Goal: Transaction & Acquisition: Purchase product/service

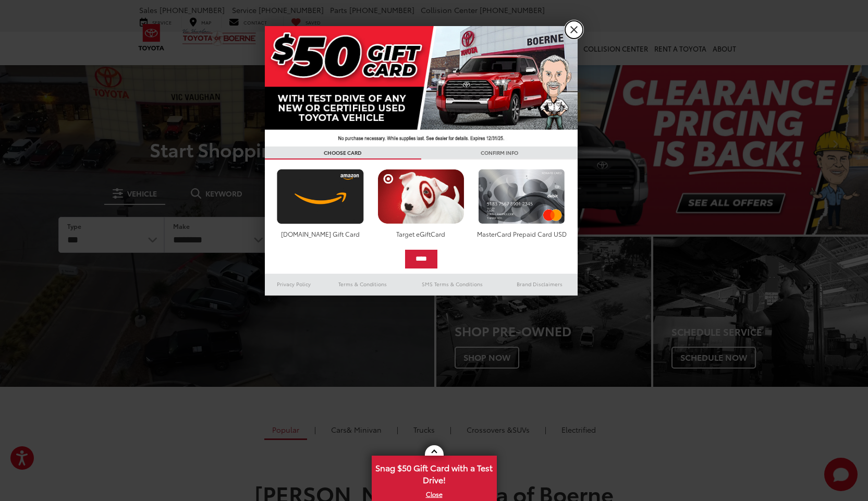
click at [572, 31] on link "X" at bounding box center [574, 30] width 18 height 18
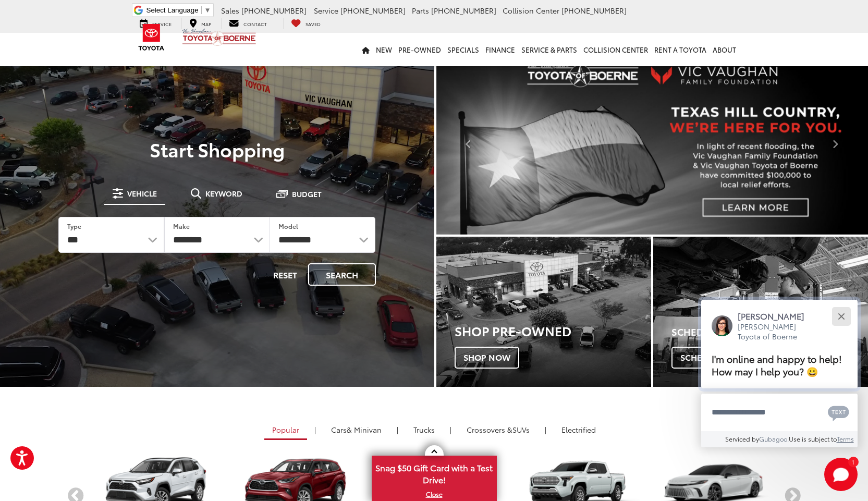
click at [842, 320] on button "Close" at bounding box center [841, 316] width 22 height 22
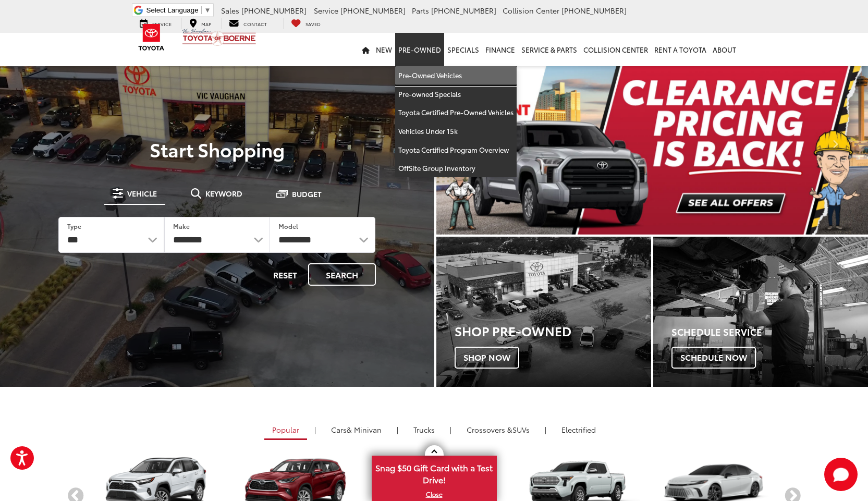
click at [433, 77] on link "Pre-Owned Vehicles" at bounding box center [455, 75] width 121 height 19
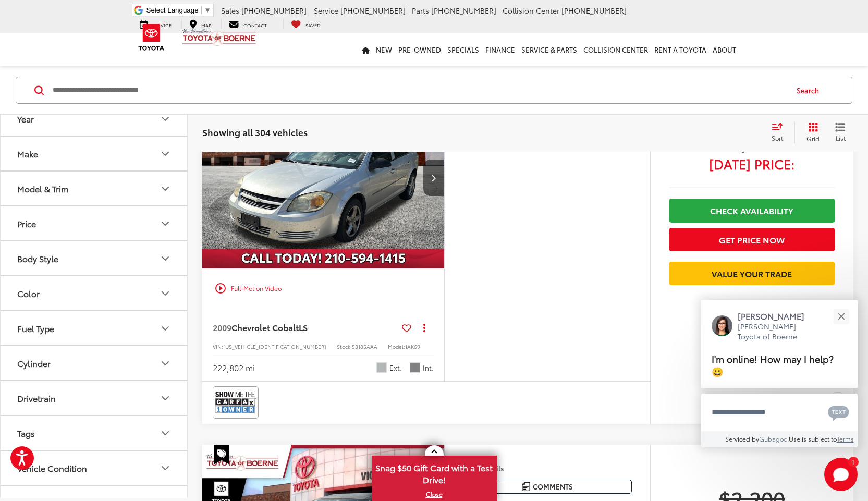
scroll to position [104, 0]
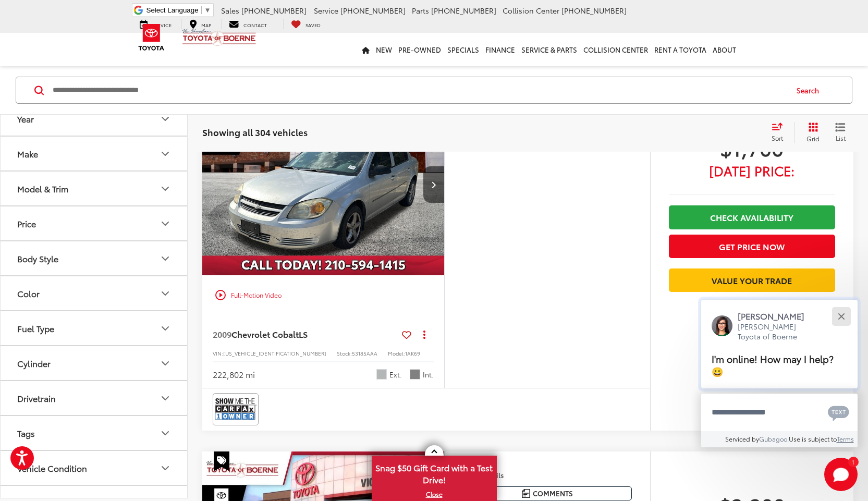
click at [841, 315] on div "Close" at bounding box center [841, 316] width 7 height 7
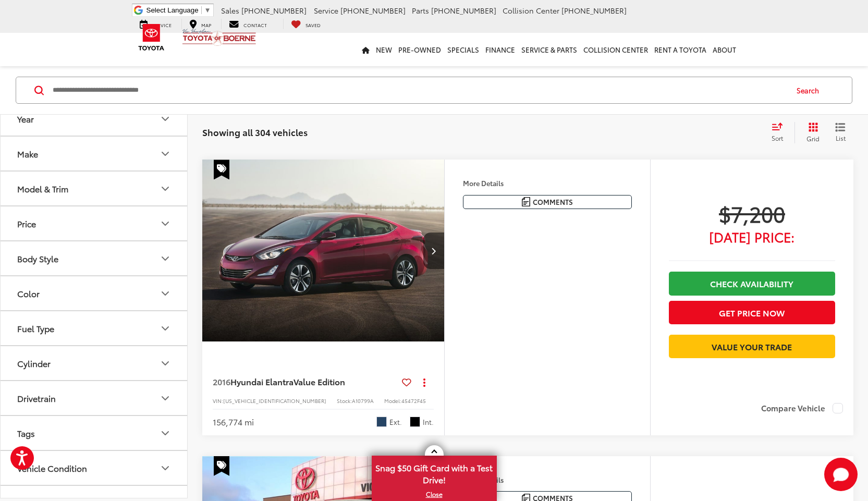
scroll to position [3473, 0]
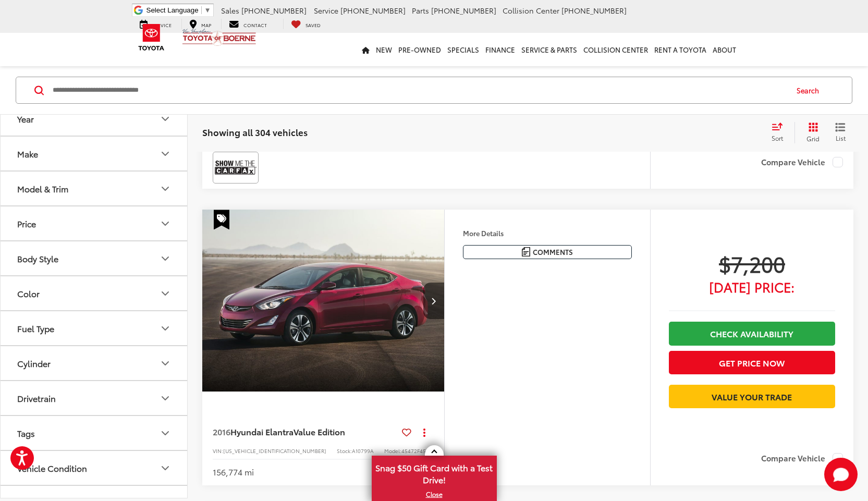
click at [163, 221] on icon "Price" at bounding box center [165, 223] width 13 height 13
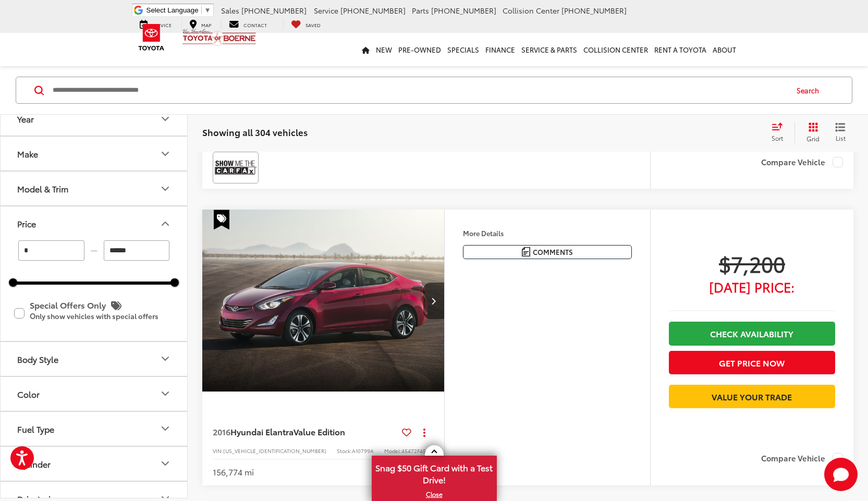
drag, startPoint x: 142, startPoint y: 251, endPoint x: 98, endPoint y: 250, distance: 44.3
click at [98, 250] on div "* — ******" at bounding box center [94, 251] width 162 height 20
type input "******"
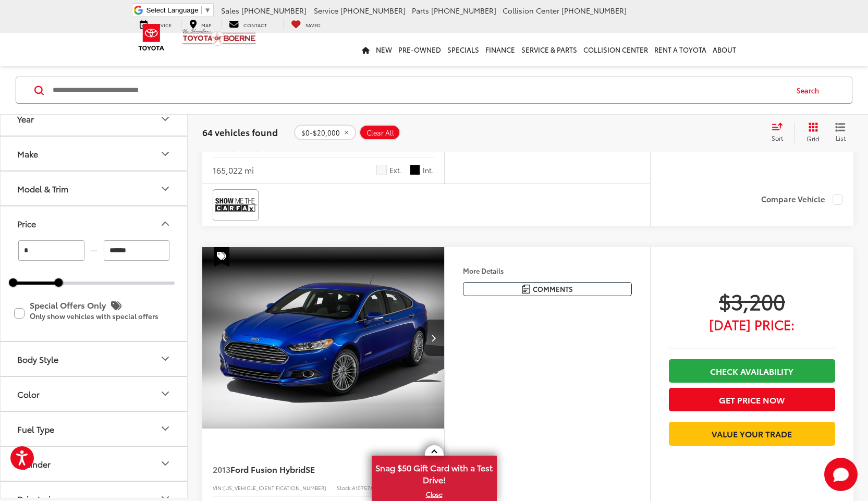
scroll to position [1087, 0]
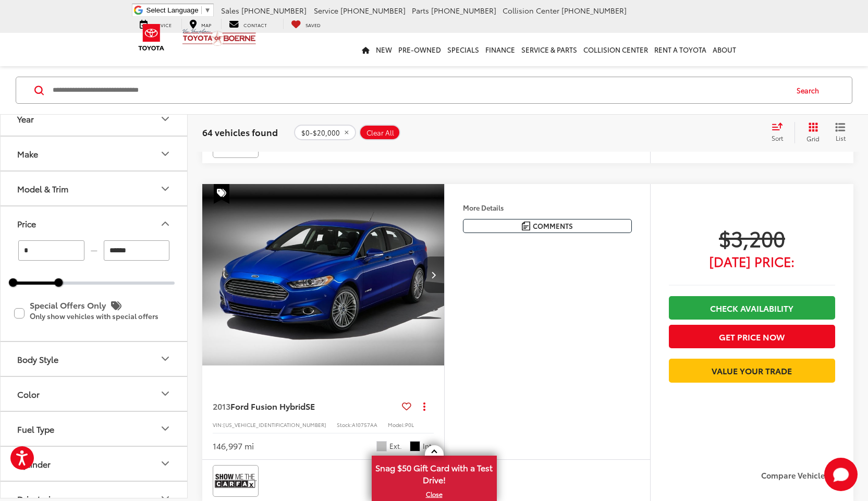
click at [440, 272] on button "Next image" at bounding box center [433, 274] width 21 height 36
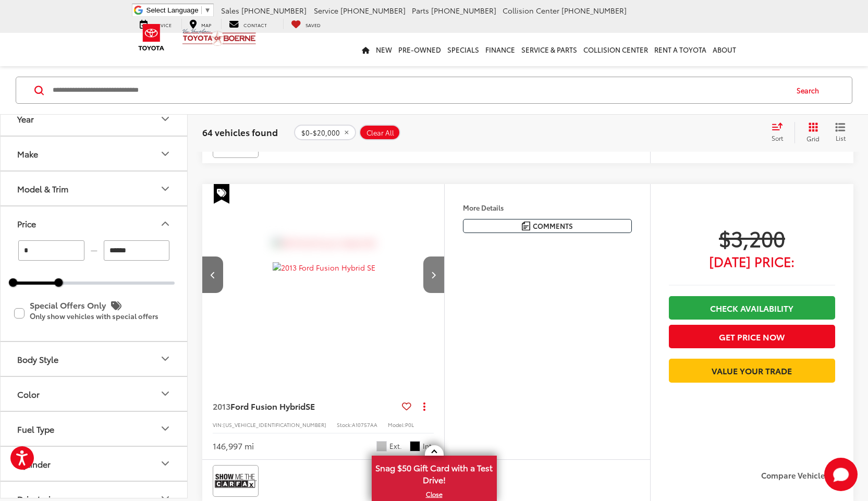
scroll to position [0, 243]
click at [438, 273] on button "Next image" at bounding box center [433, 274] width 21 height 36
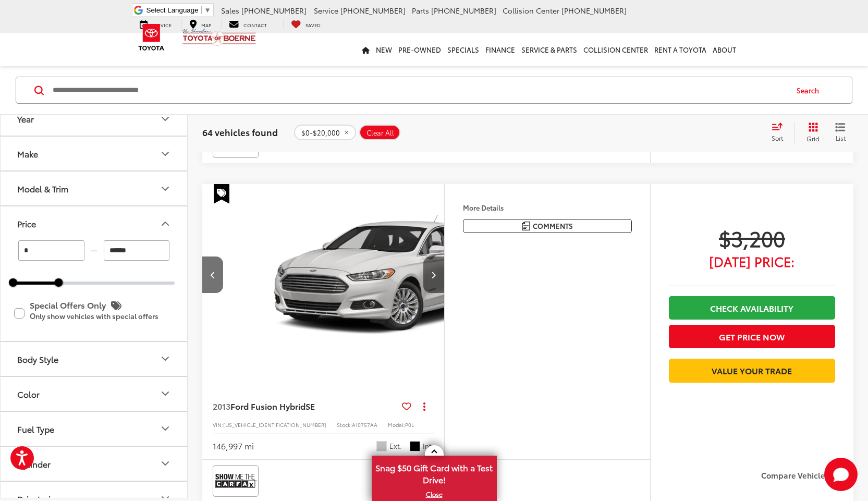
scroll to position [0, 487]
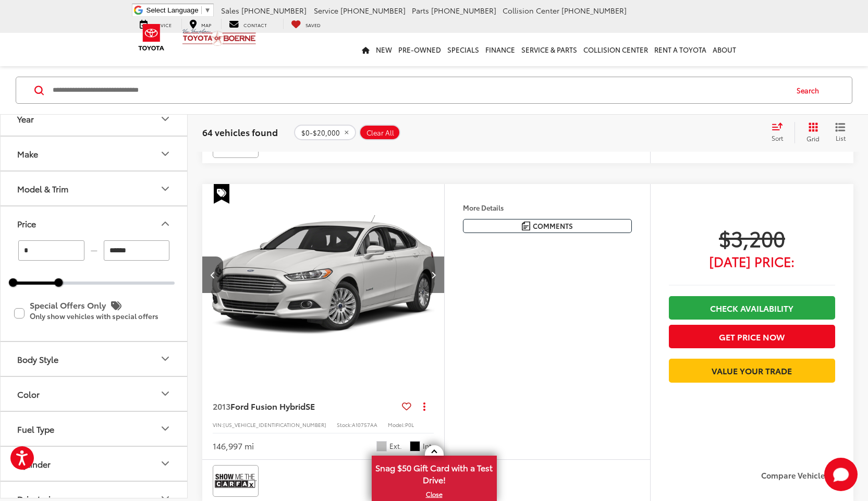
click at [438, 273] on button "Next image" at bounding box center [433, 274] width 21 height 36
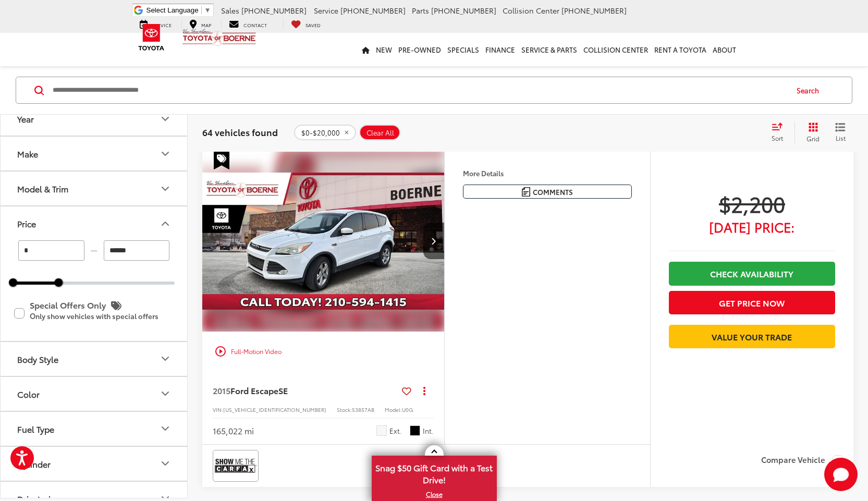
scroll to position [782, 0]
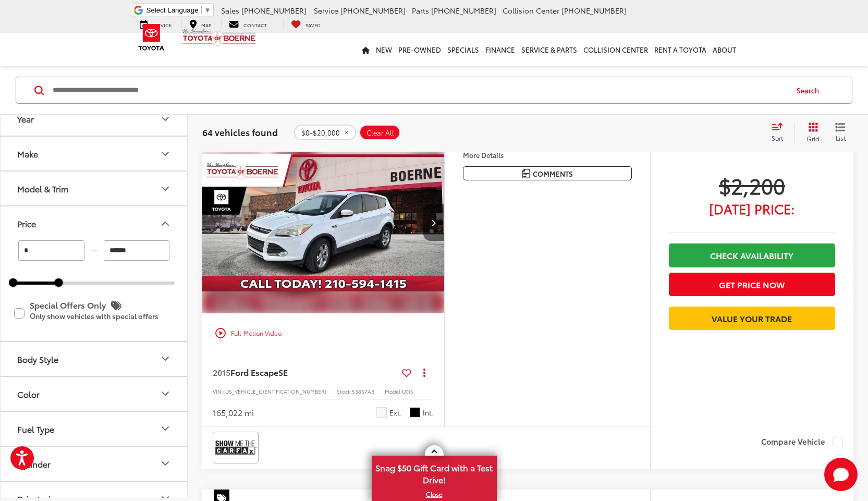
click at [435, 223] on icon "Next image" at bounding box center [433, 222] width 5 height 7
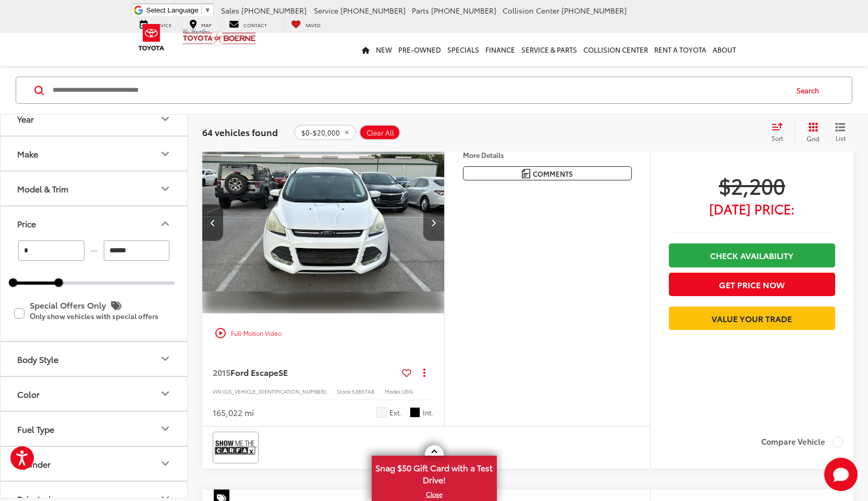
scroll to position [0, 243]
click at [435, 223] on icon "Next image" at bounding box center [433, 222] width 5 height 7
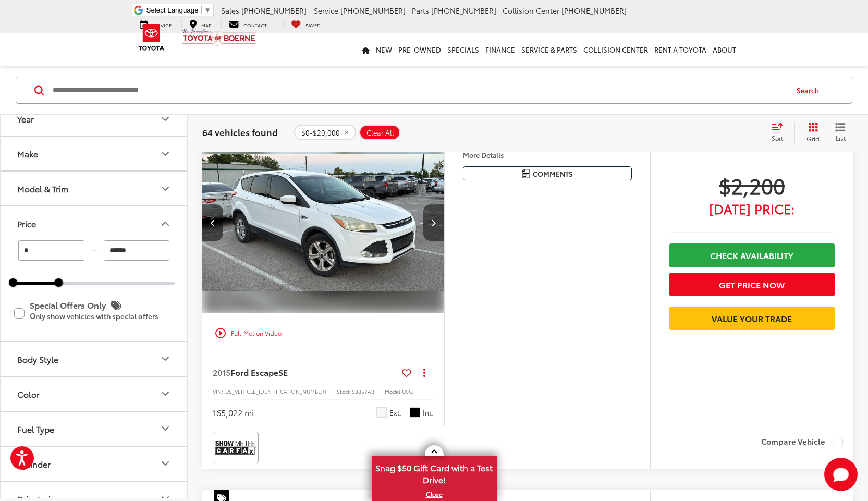
scroll to position [0, 487]
click at [435, 223] on icon "Next image" at bounding box center [433, 222] width 5 height 7
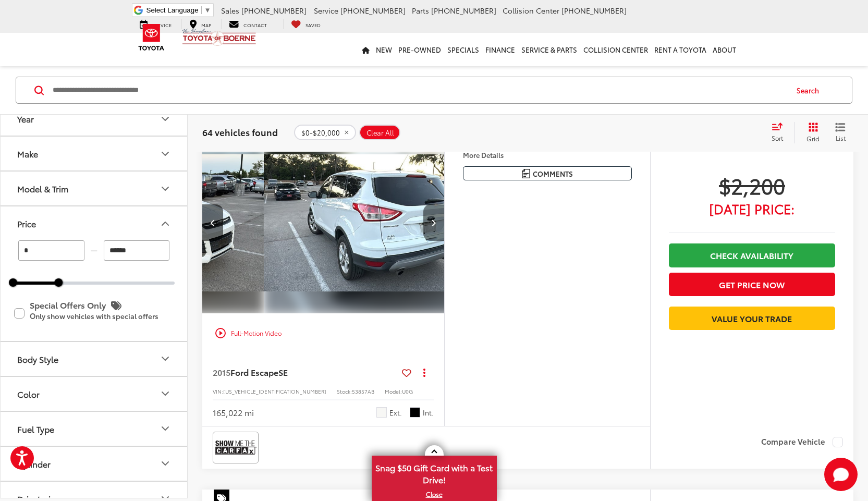
scroll to position [0, 730]
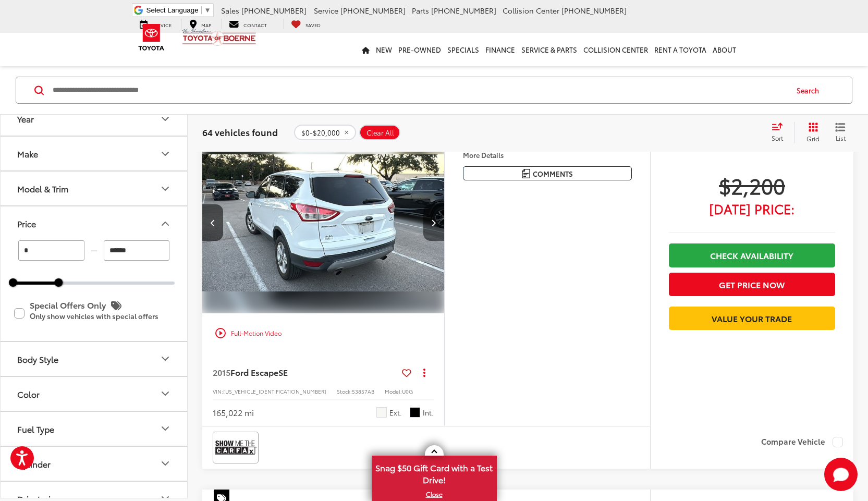
click at [435, 223] on icon "Next image" at bounding box center [433, 222] width 5 height 7
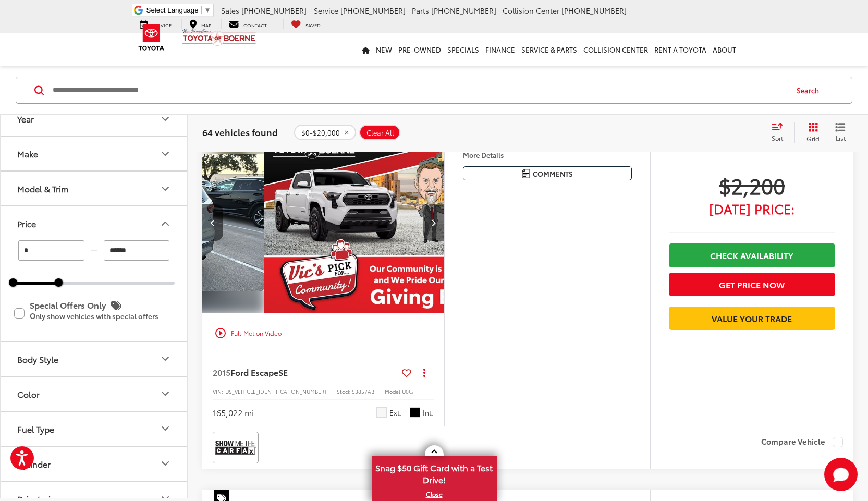
scroll to position [0, 973]
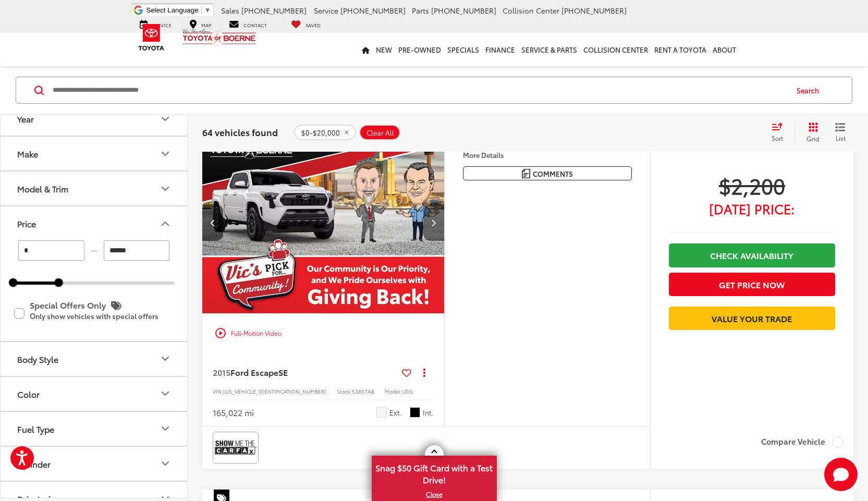
click at [435, 223] on icon "Next image" at bounding box center [433, 222] width 5 height 7
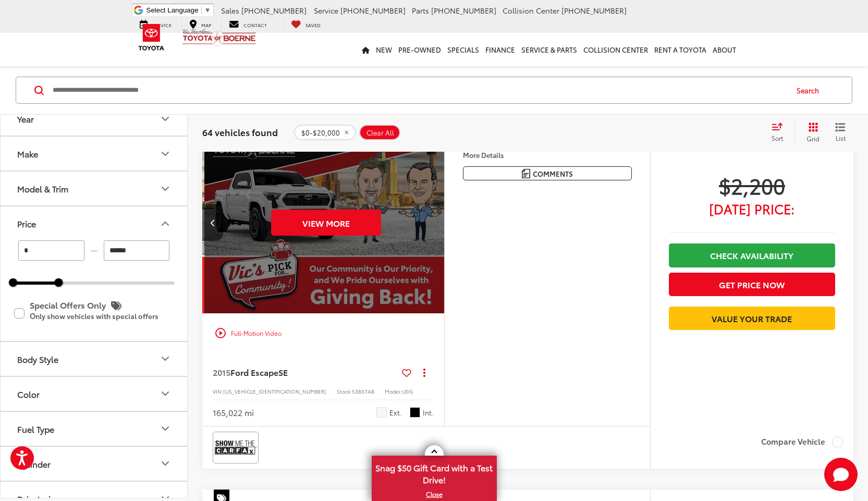
scroll to position [0, 1217]
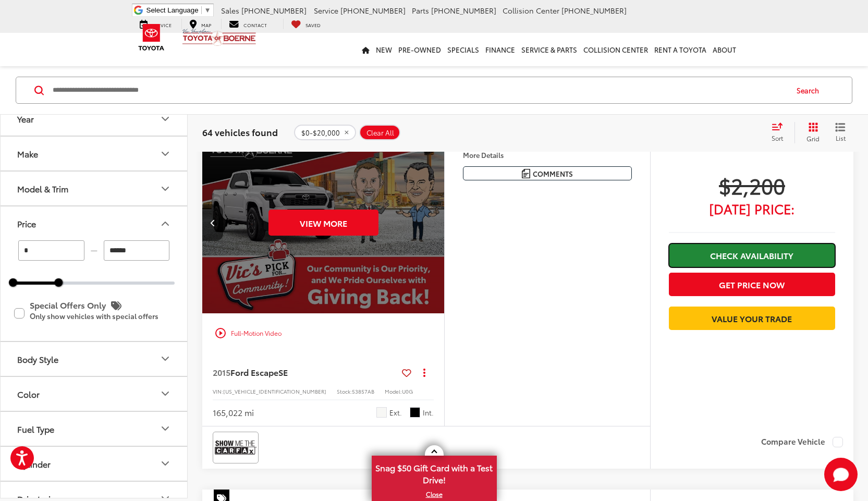
click at [747, 255] on link "Check Availability" at bounding box center [752, 254] width 166 height 23
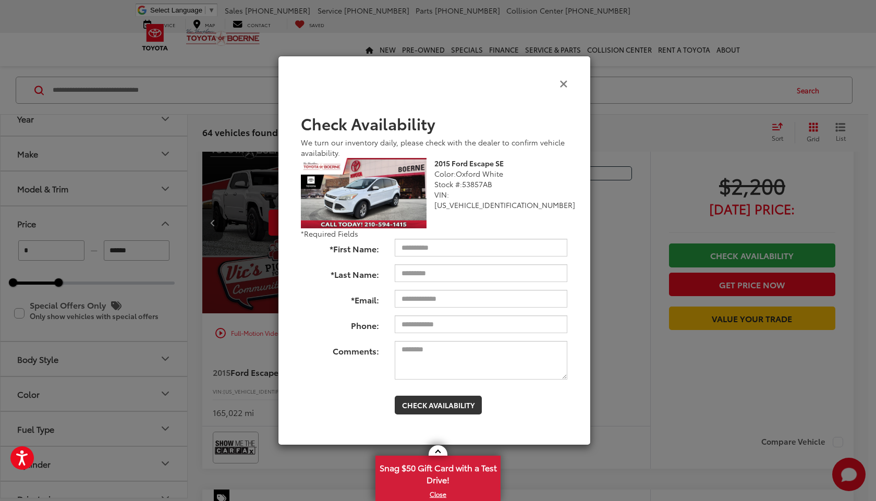
click at [567, 87] on icon "Close" at bounding box center [563, 83] width 8 height 11
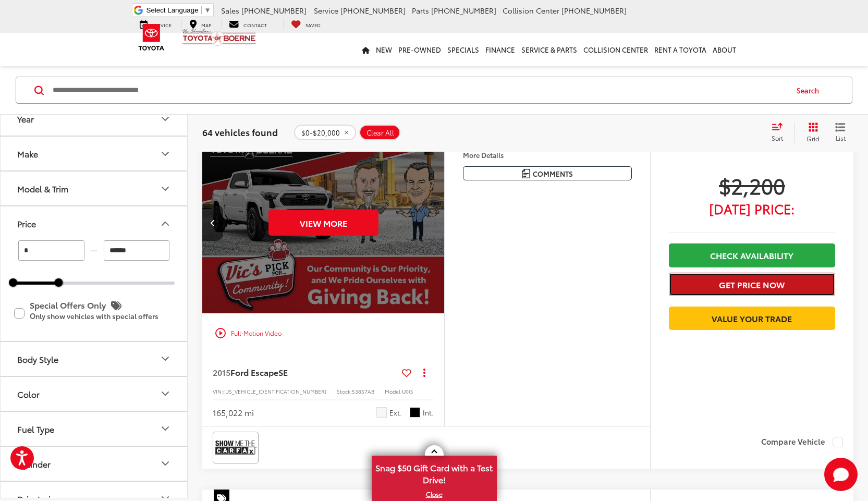
click at [776, 284] on button "Get Price Now" at bounding box center [752, 284] width 166 height 23
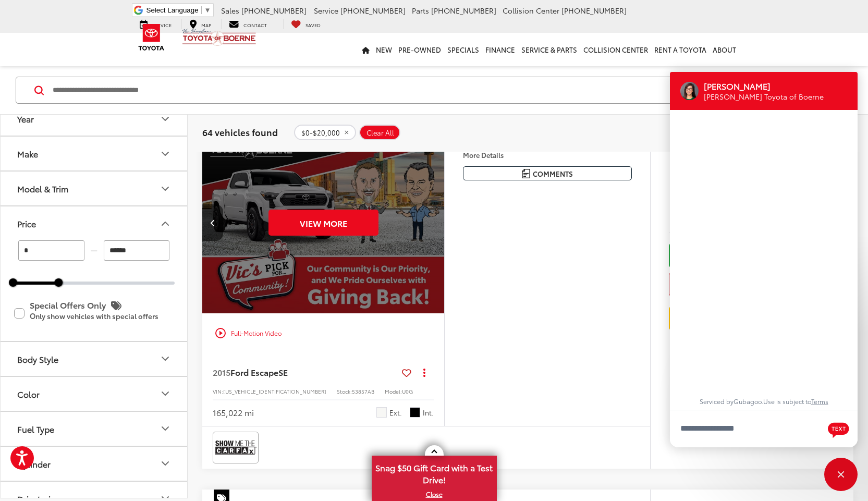
scroll to position [13, 0]
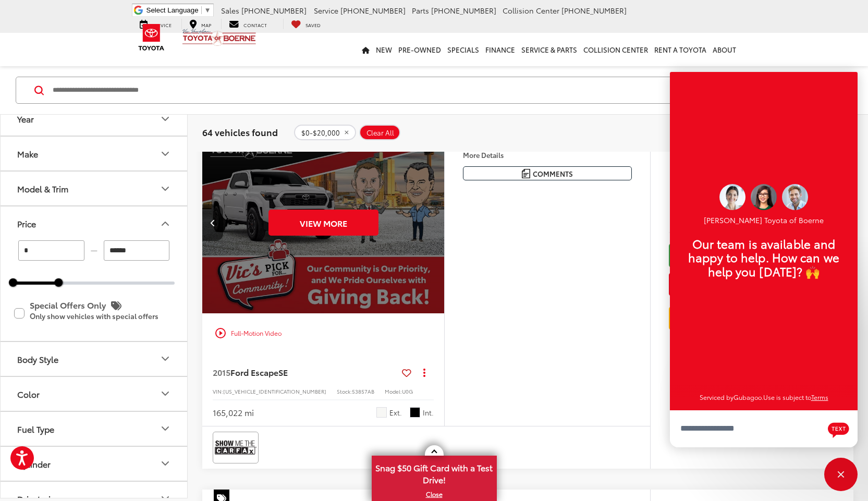
click at [575, 274] on div "More Details Comments Dealer Comments 2015 Ford Escape SE Oxford White Inspecte…" at bounding box center [547, 278] width 206 height 294
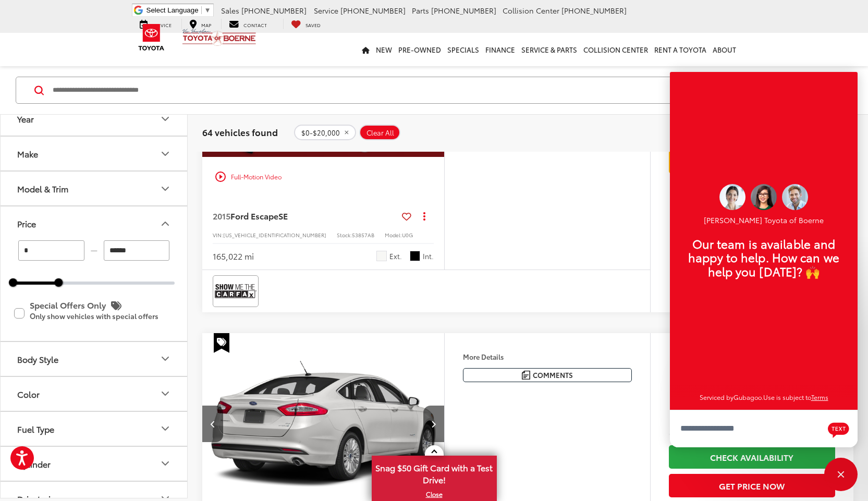
scroll to position [991, 0]
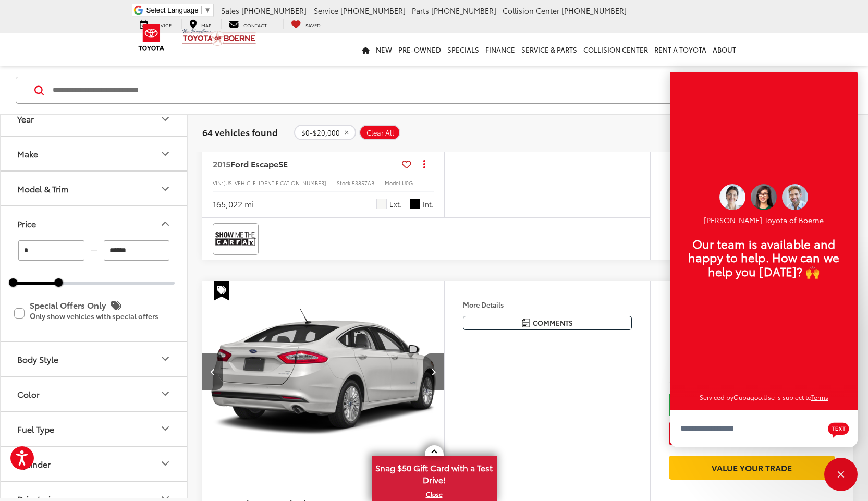
click at [555, 189] on div "More Details Comments Dealer Comments 2015 Ford Escape SE Oxford White Inspecte…" at bounding box center [547, 70] width 206 height 294
click at [841, 472] on div "Close" at bounding box center [840, 474] width 33 height 33
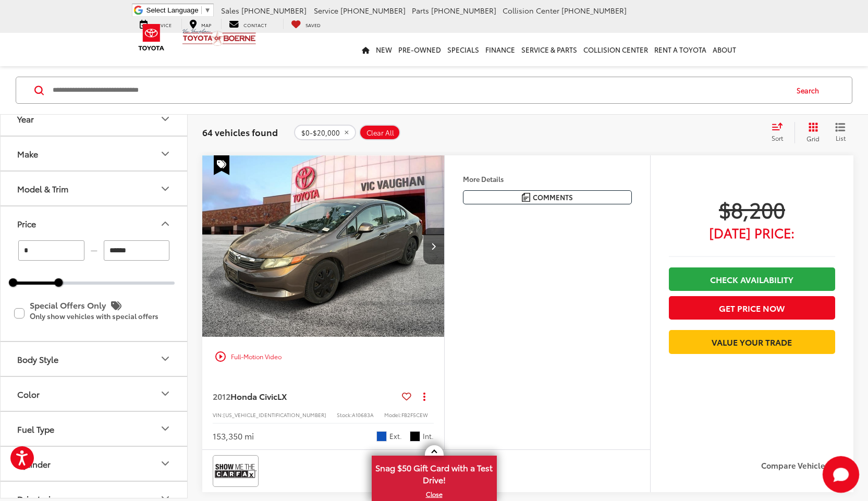
scroll to position [3806, 0]
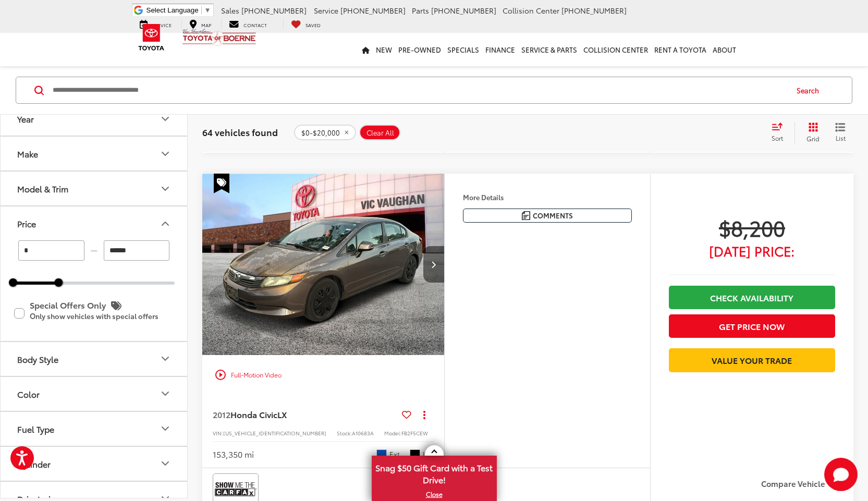
click at [434, 265] on icon "Next image" at bounding box center [433, 264] width 5 height 7
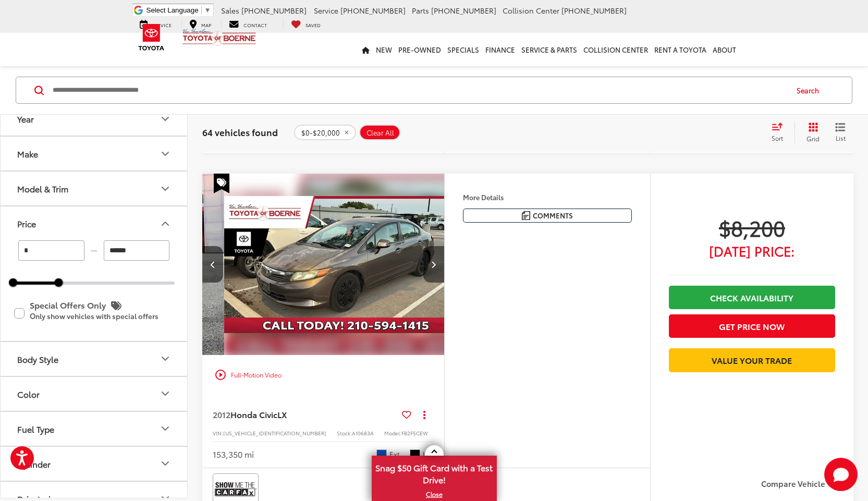
scroll to position [0, 243]
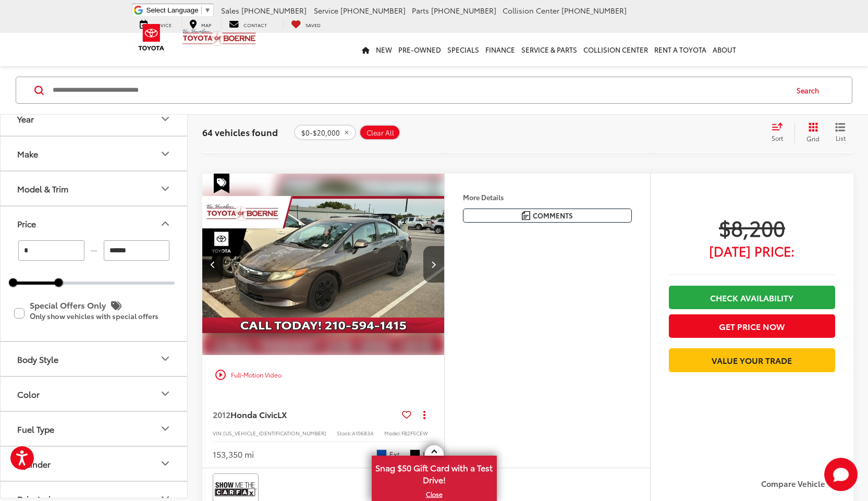
click at [434, 265] on icon "Next image" at bounding box center [433, 264] width 5 height 7
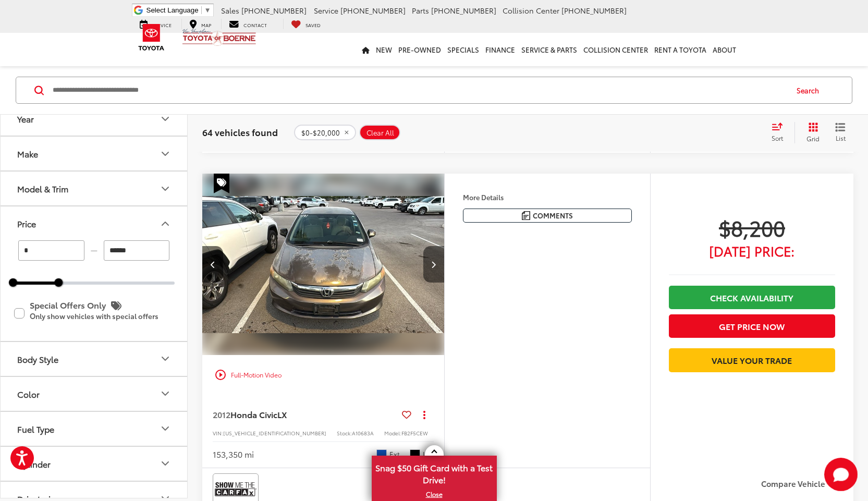
click at [434, 265] on icon "Next image" at bounding box center [433, 264] width 5 height 7
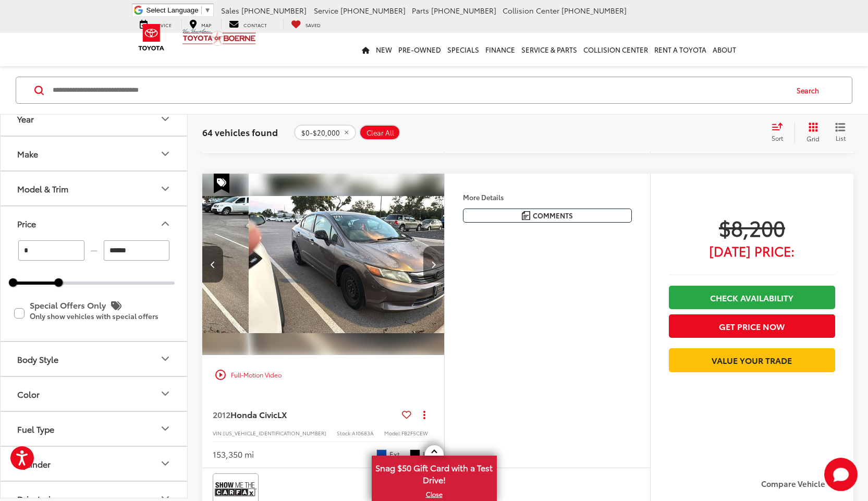
scroll to position [0, 730]
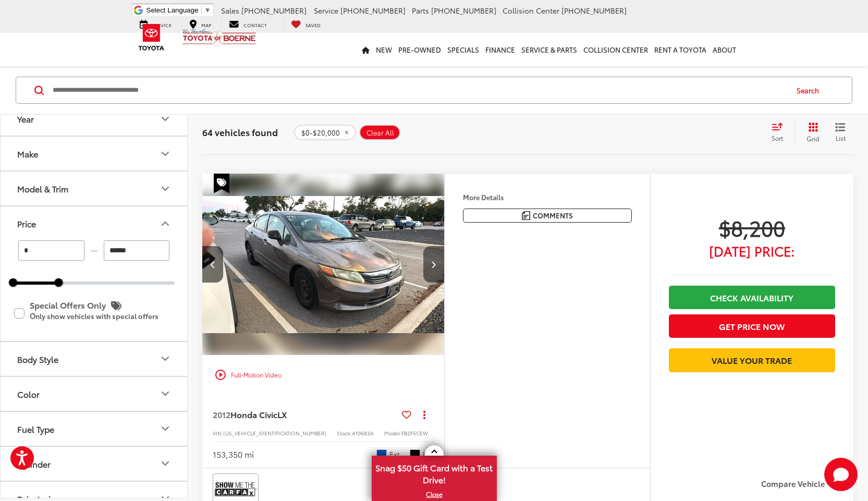
click at [434, 265] on icon "Next image" at bounding box center [433, 264] width 5 height 7
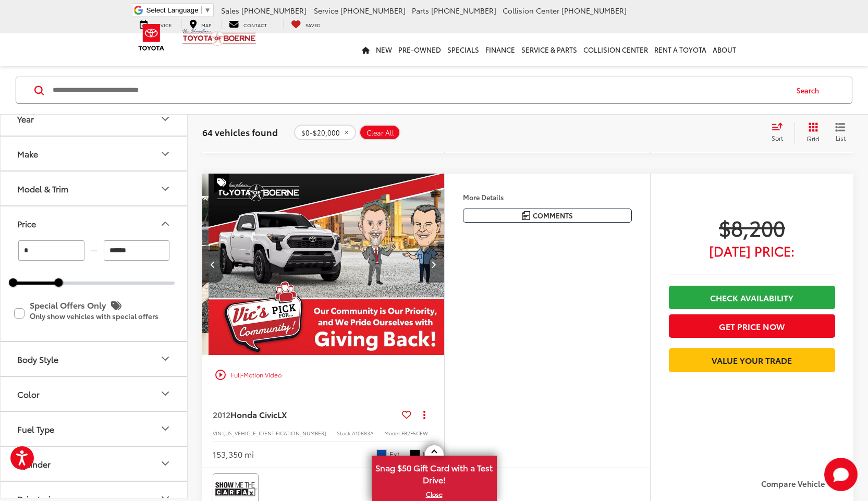
scroll to position [0, 973]
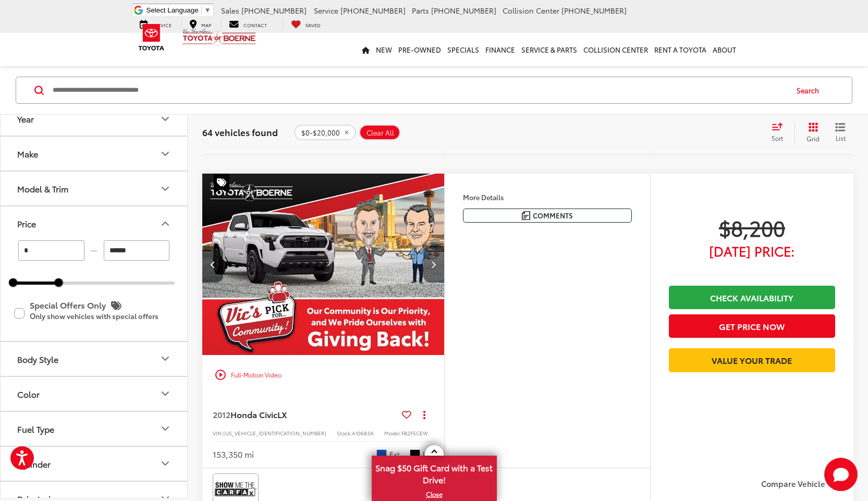
click at [434, 265] on icon "Next image" at bounding box center [433, 264] width 5 height 7
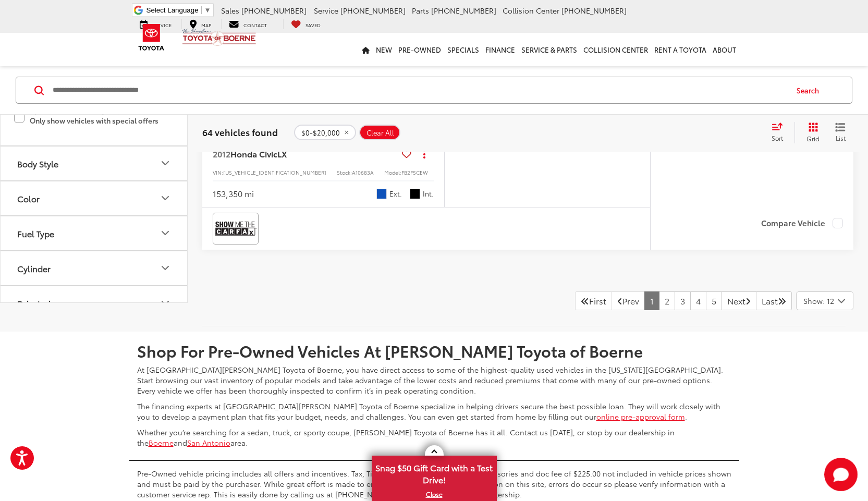
scroll to position [4014, 0]
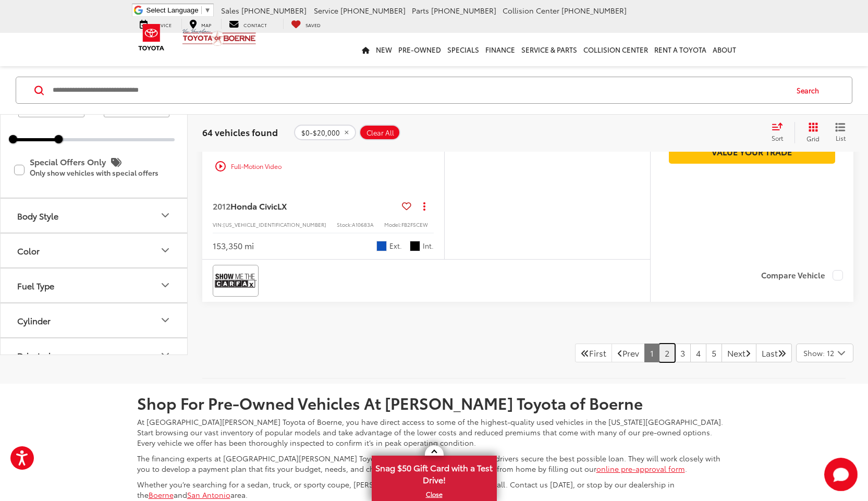
click at [659, 355] on link "2" at bounding box center [667, 353] width 16 height 19
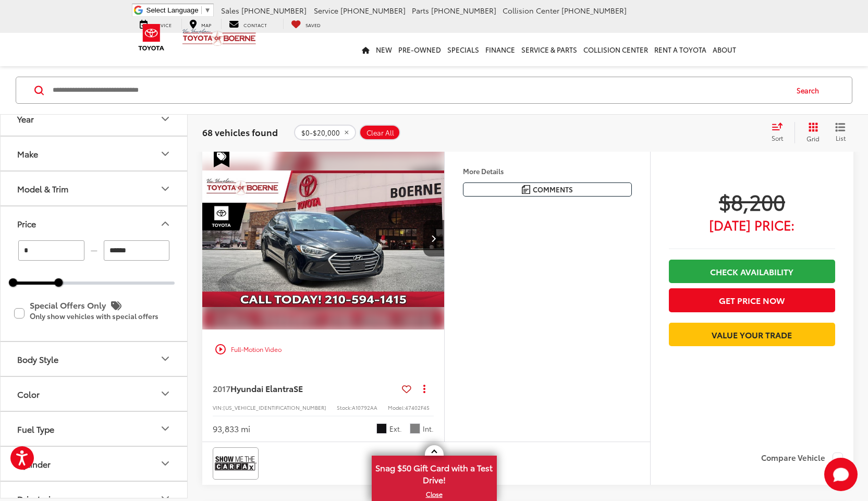
scroll to position [723, 0]
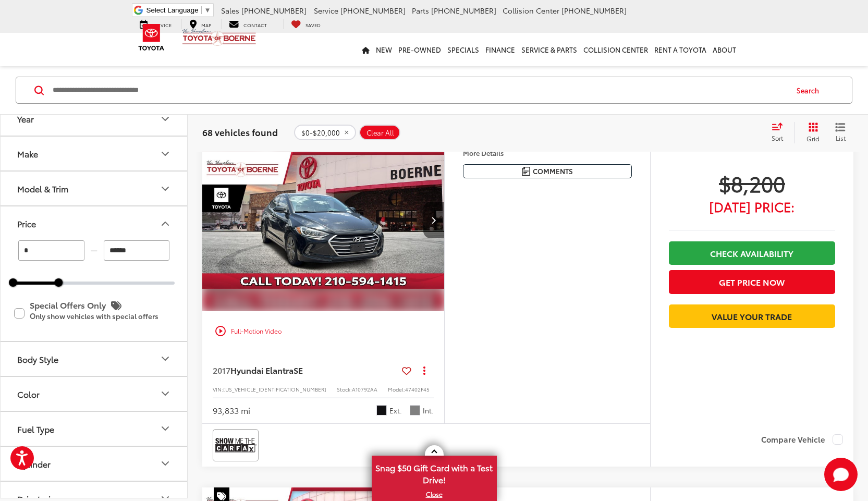
click at [433, 214] on button "Next image" at bounding box center [433, 220] width 21 height 36
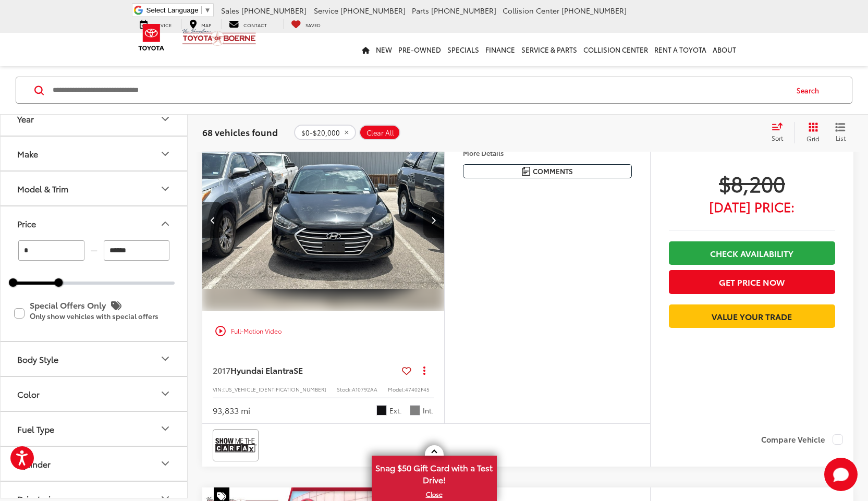
click at [432, 216] on icon "Next image" at bounding box center [433, 219] width 5 height 7
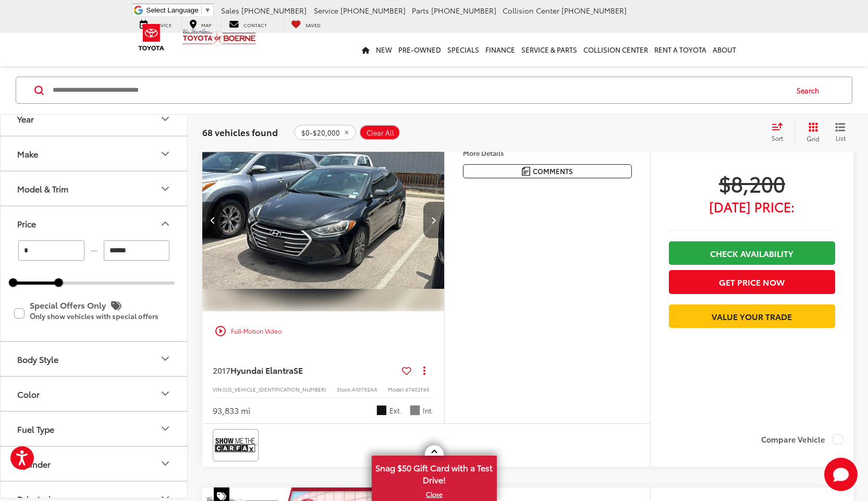
scroll to position [0, 487]
click at [432, 216] on icon "Next image" at bounding box center [433, 219] width 5 height 7
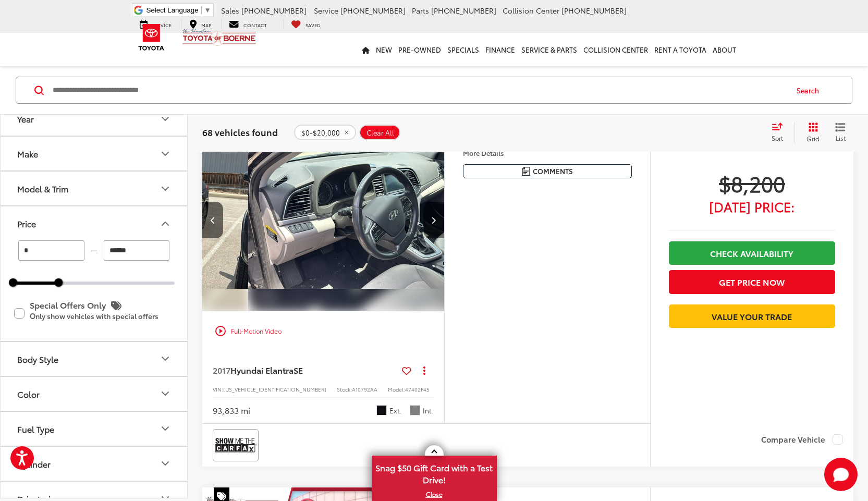
scroll to position [0, 730]
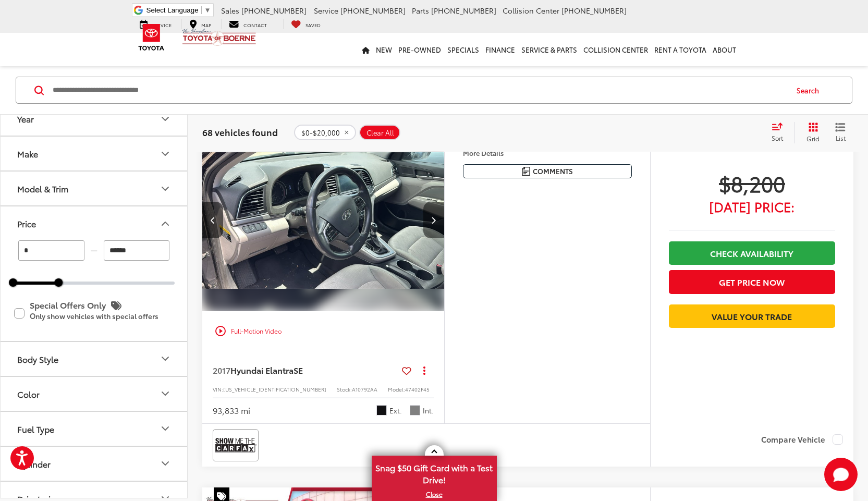
click at [432, 216] on icon "Next image" at bounding box center [433, 219] width 5 height 7
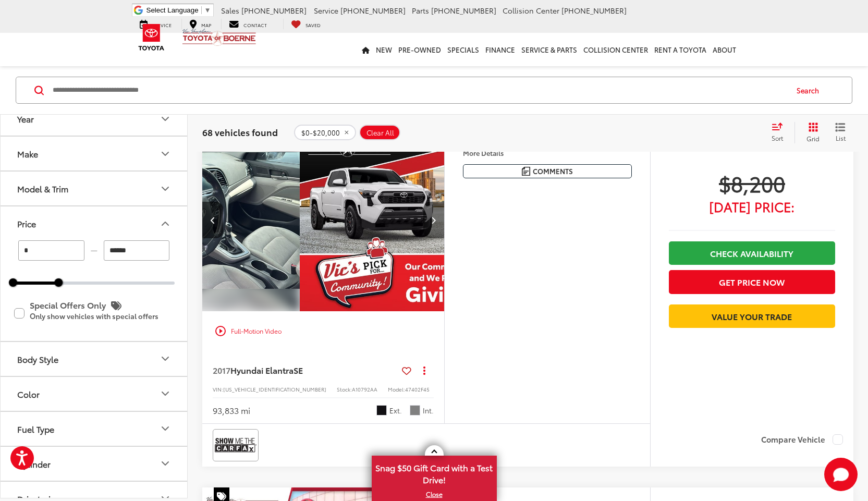
scroll to position [0, 973]
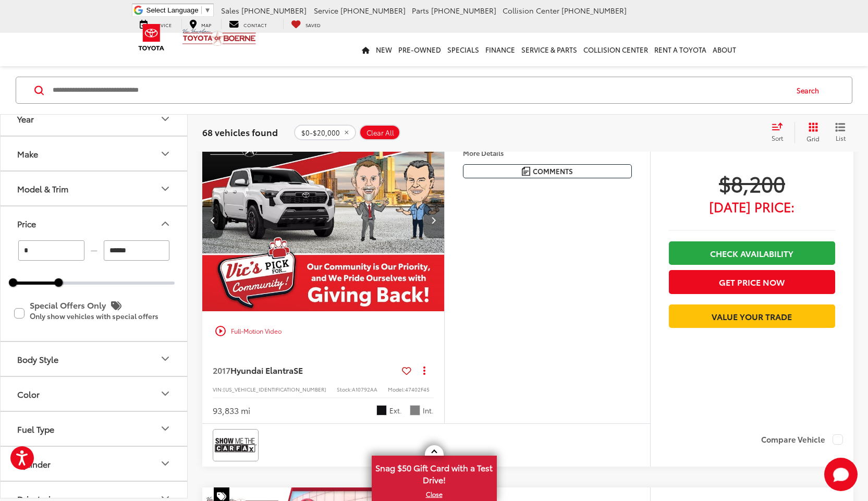
click at [432, 216] on icon "Next image" at bounding box center [433, 219] width 5 height 7
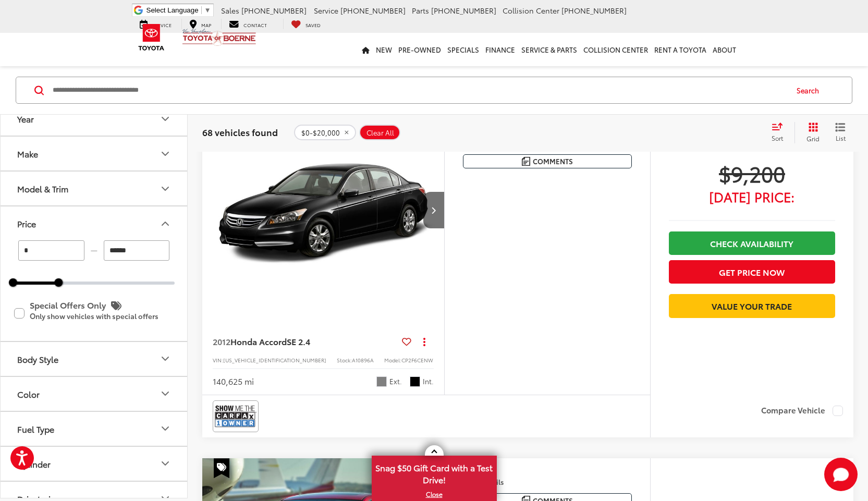
scroll to position [2443, 0]
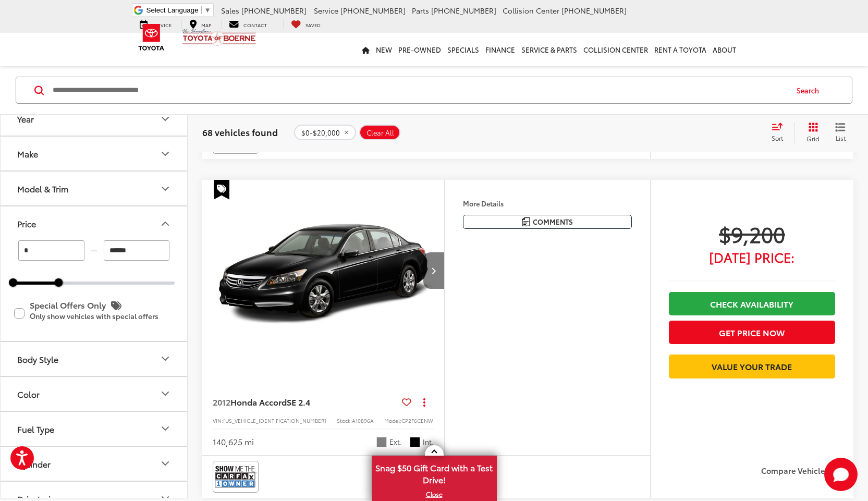
click at [436, 272] on icon "Next image" at bounding box center [433, 270] width 5 height 7
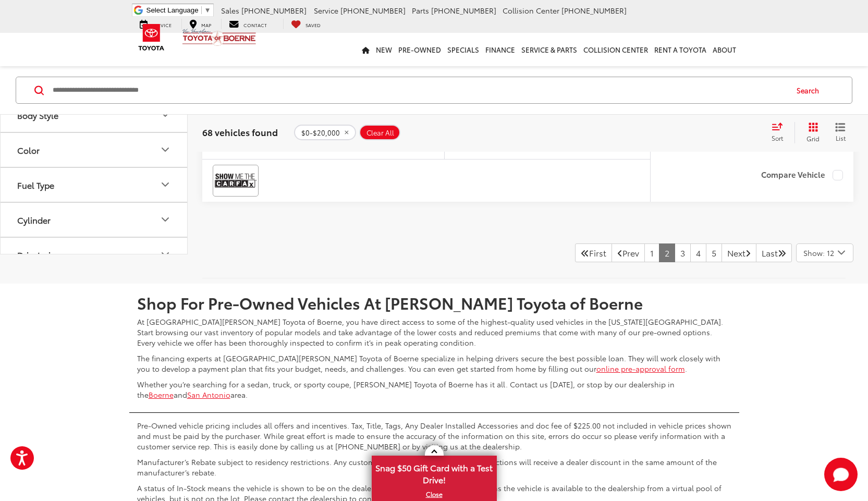
scroll to position [4007, 0]
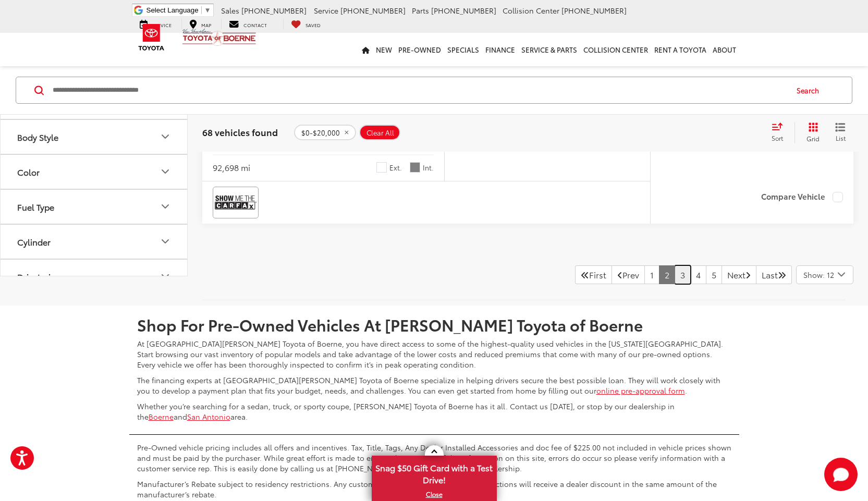
click at [675, 284] on link "3" at bounding box center [683, 274] width 16 height 19
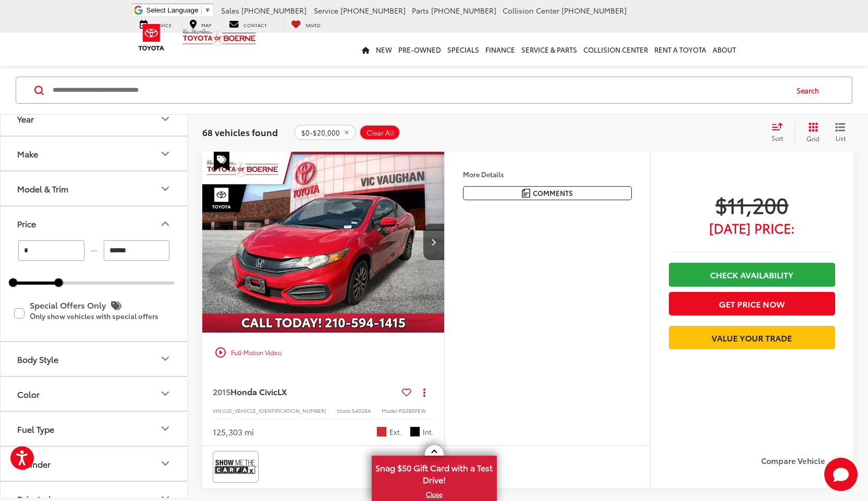
scroll to position [2391, 0]
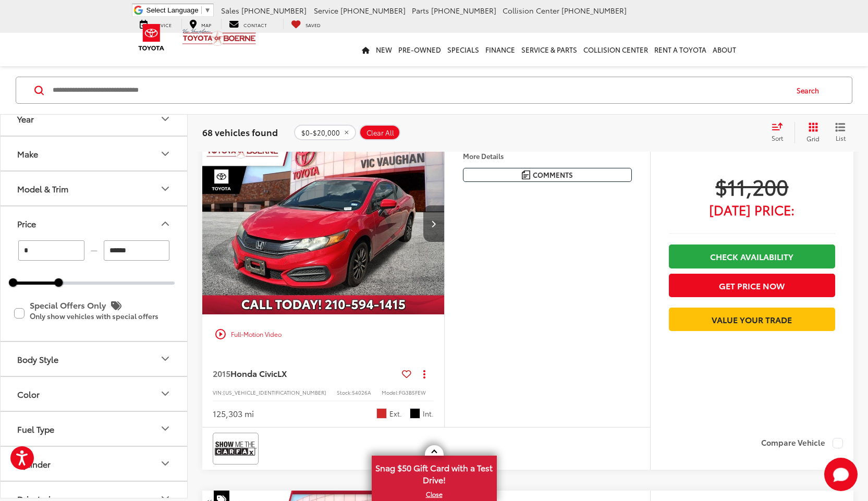
click at [435, 227] on icon "Next image" at bounding box center [433, 223] width 5 height 7
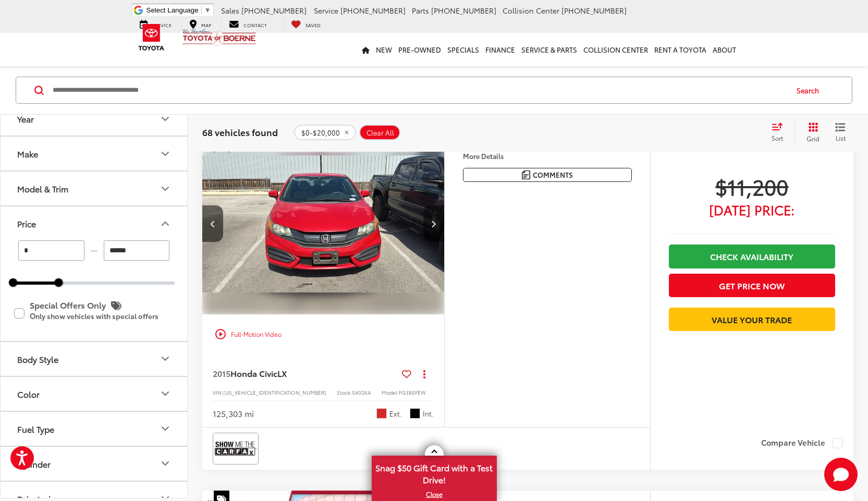
click at [435, 227] on icon "Next image" at bounding box center [433, 223] width 5 height 7
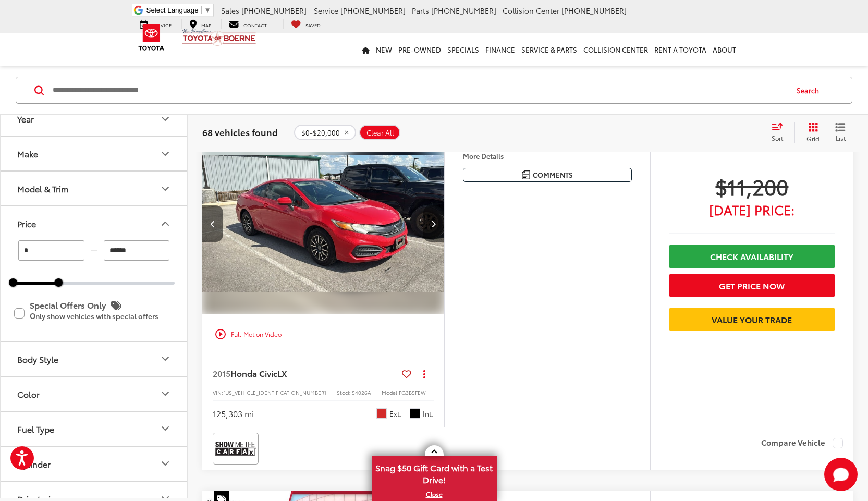
click at [435, 227] on icon "Next image" at bounding box center [433, 223] width 5 height 7
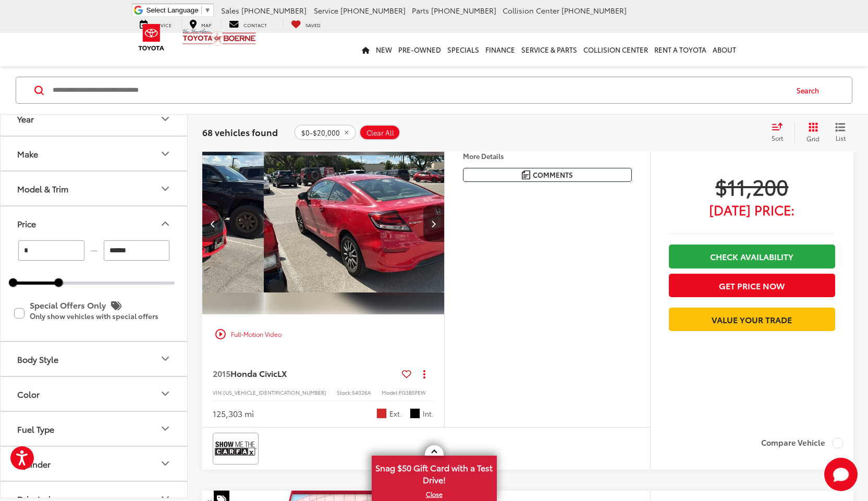
scroll to position [0, 730]
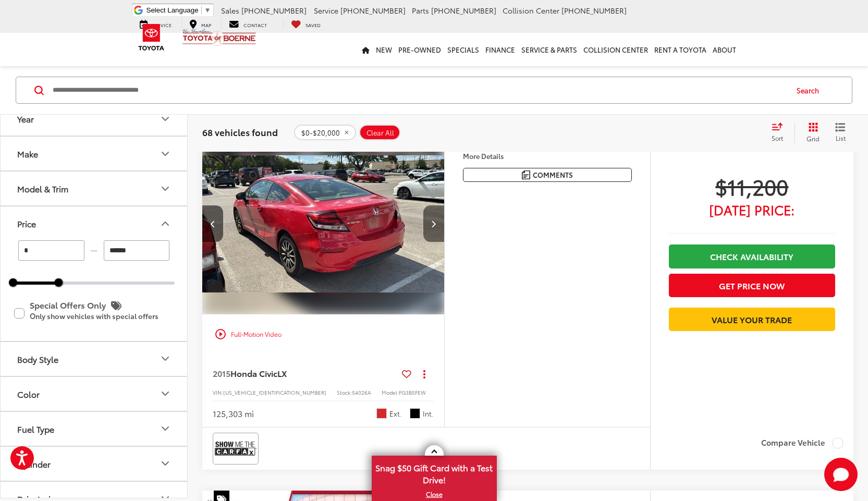
click at [435, 227] on icon "Next image" at bounding box center [433, 223] width 5 height 7
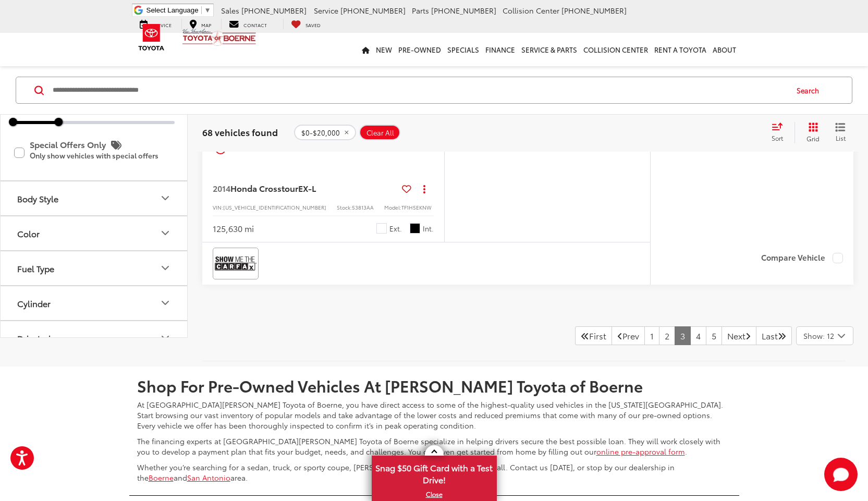
scroll to position [4007, 0]
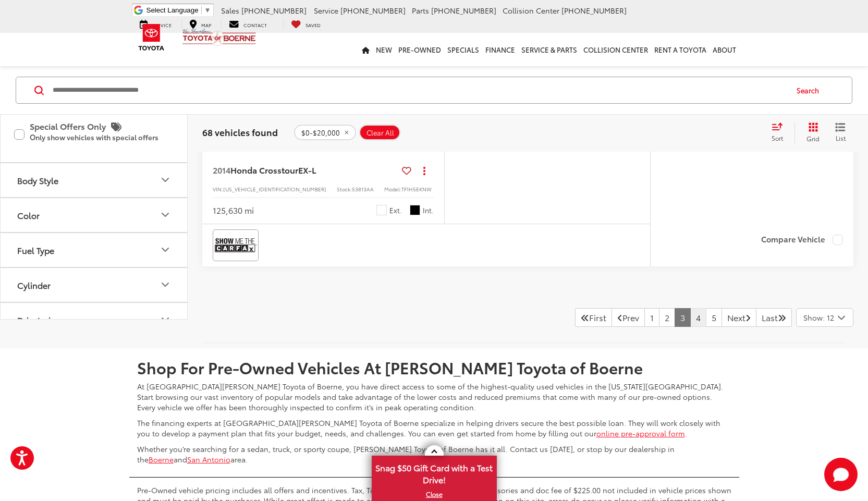
click at [690, 327] on link "4" at bounding box center [698, 317] width 16 height 19
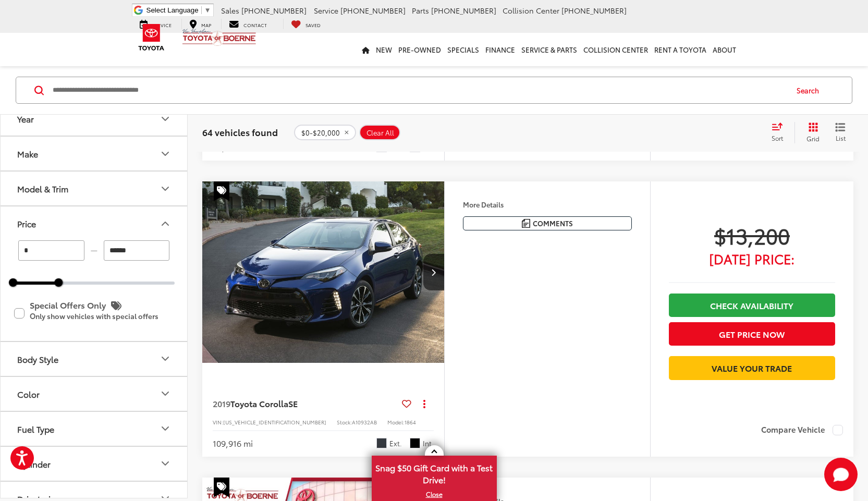
scroll to position [365, 0]
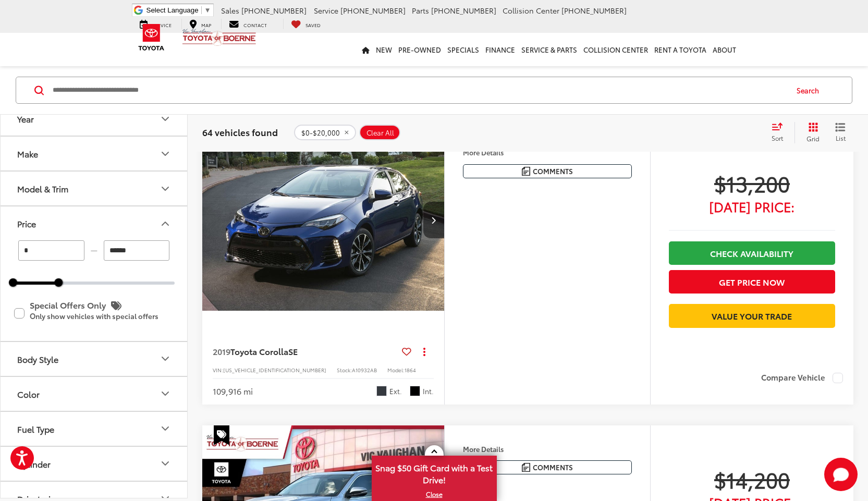
click at [433, 224] on icon "Next image" at bounding box center [433, 219] width 5 height 7
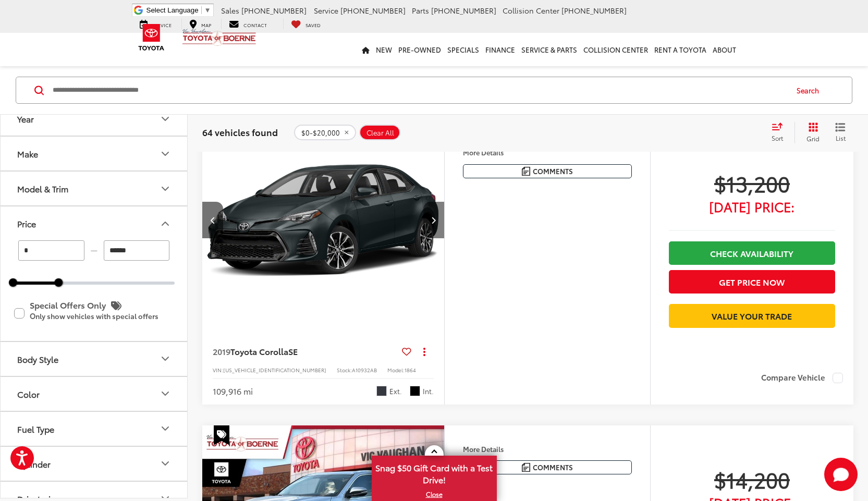
click at [433, 224] on icon "Next image" at bounding box center [433, 219] width 5 height 7
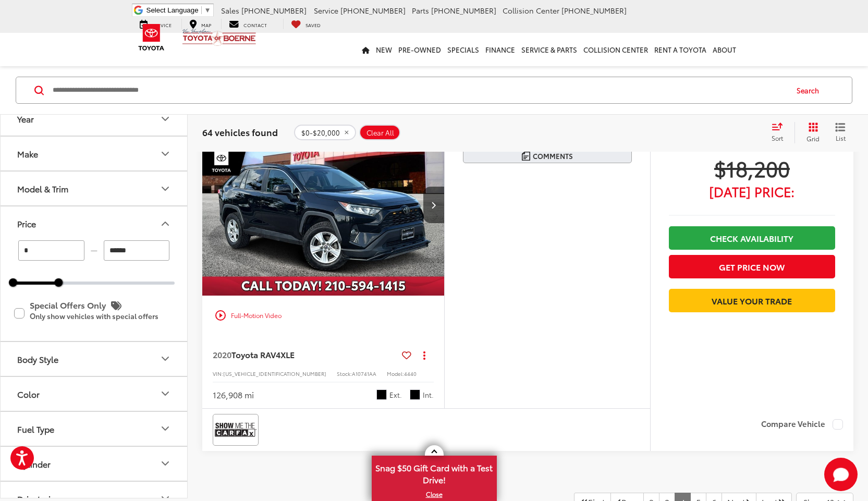
scroll to position [3858, 0]
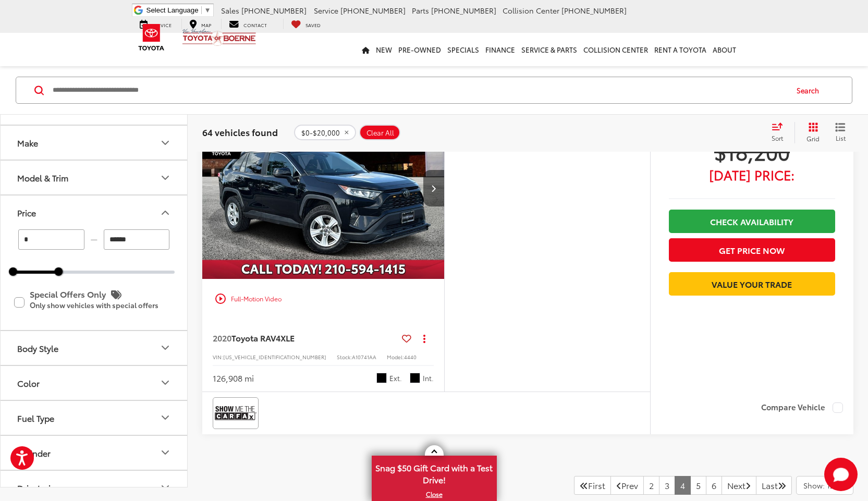
click at [429, 206] on button "Next image" at bounding box center [433, 188] width 21 height 36
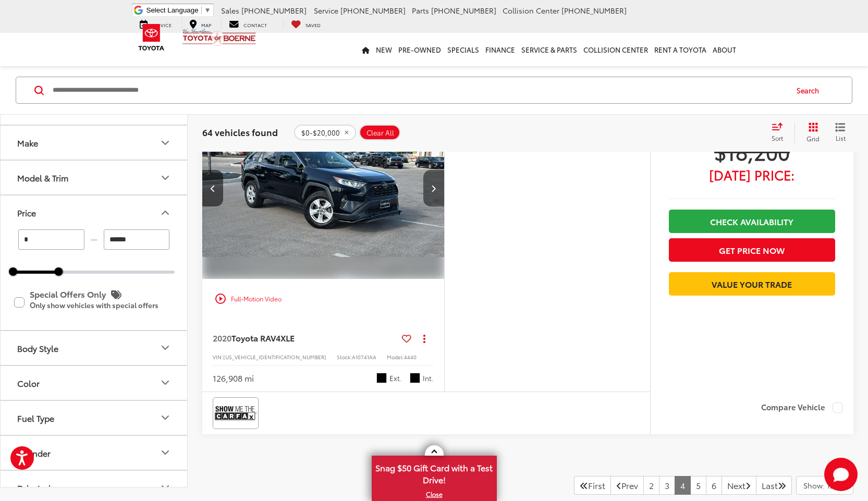
click at [429, 206] on button "Next image" at bounding box center [433, 188] width 21 height 36
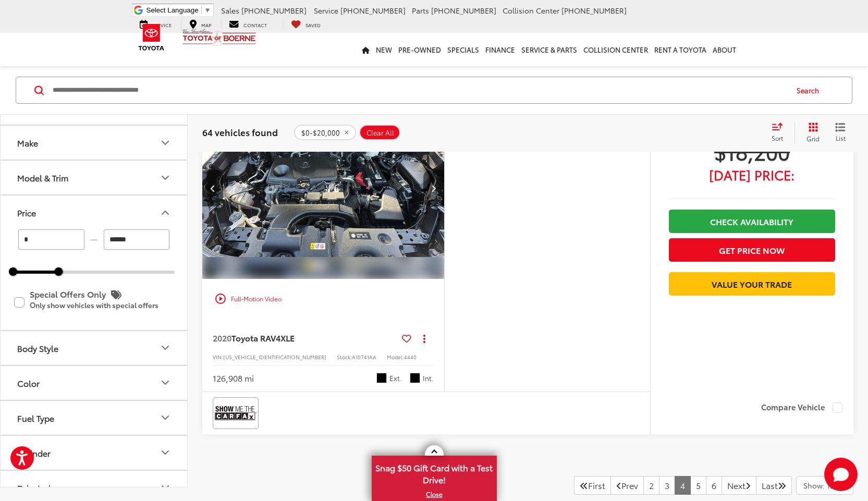
scroll to position [0, 487]
click at [429, 206] on button "Next image" at bounding box center [433, 188] width 21 height 36
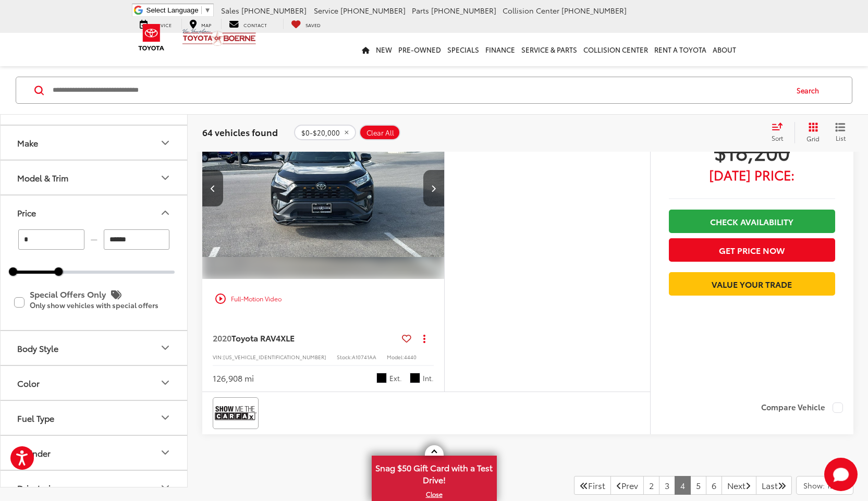
click at [429, 206] on button "Next image" at bounding box center [433, 188] width 21 height 36
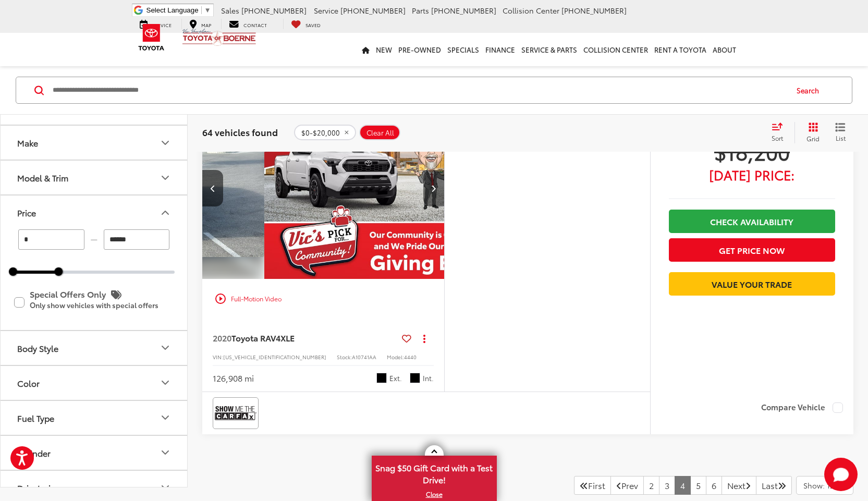
scroll to position [0, 973]
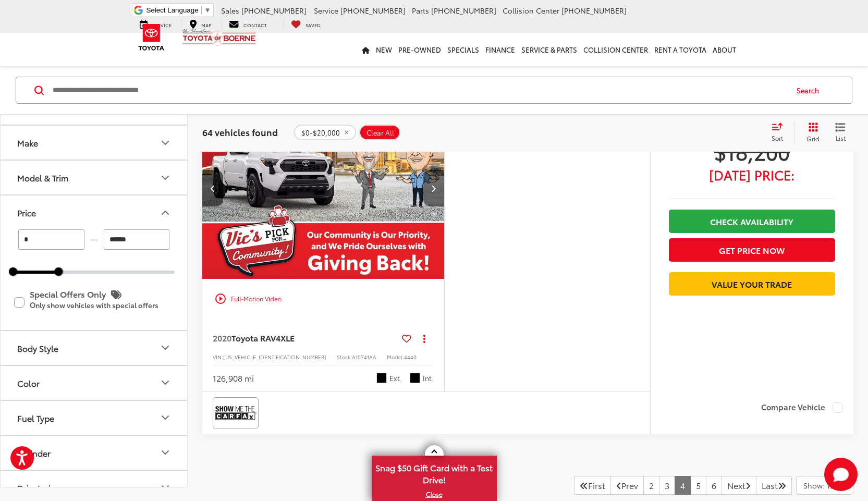
click at [429, 206] on button "Next image" at bounding box center [433, 188] width 21 height 36
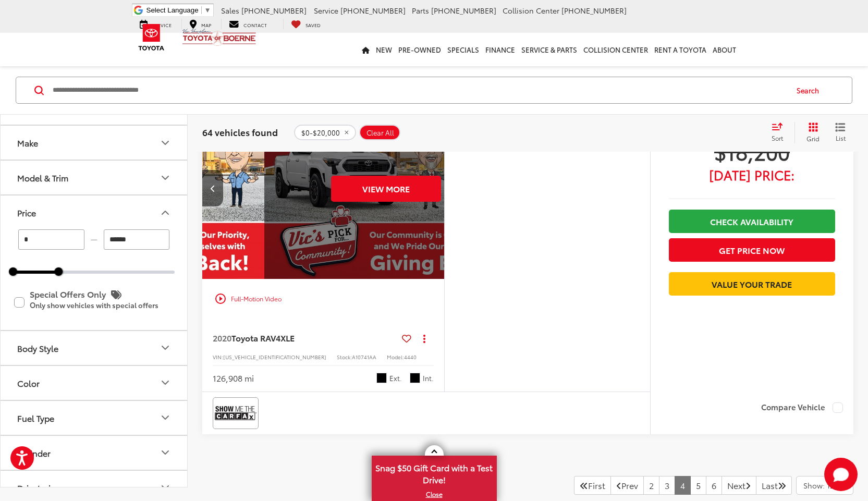
scroll to position [0, 1217]
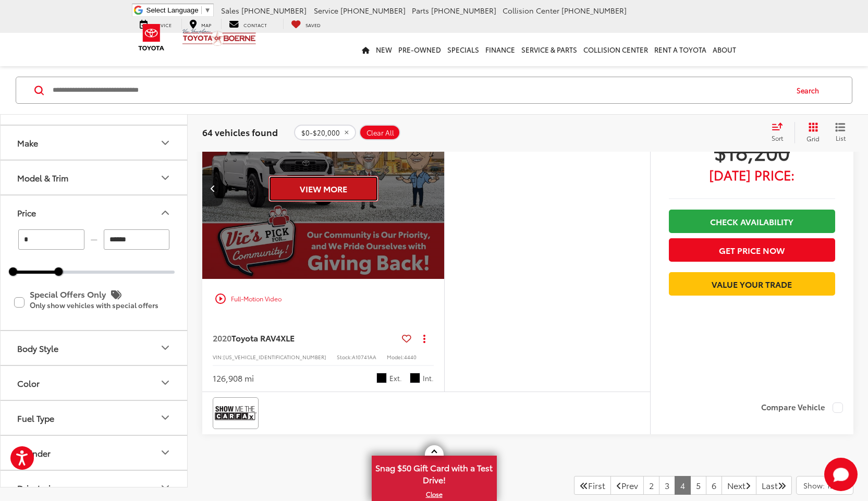
click at [311, 202] on button "View More" at bounding box center [323, 189] width 110 height 26
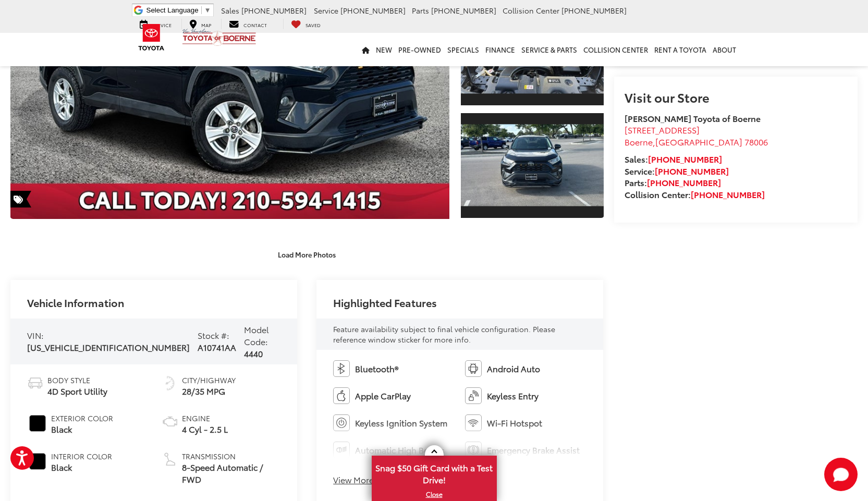
scroll to position [226, 0]
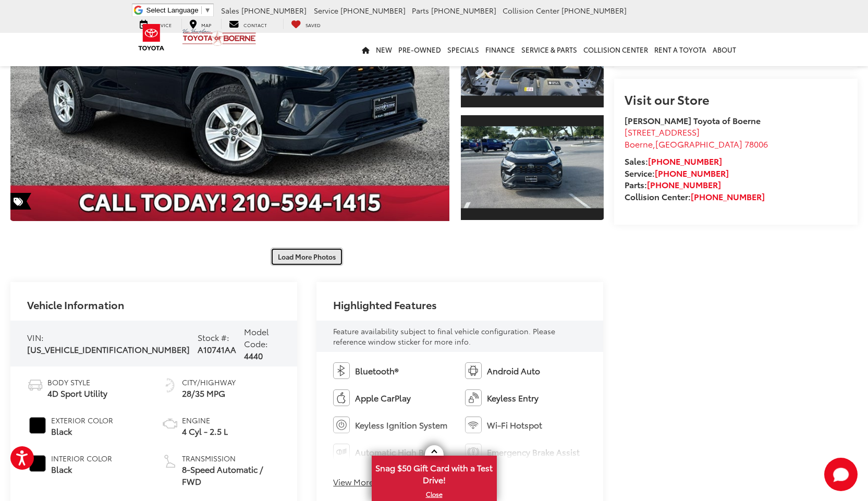
click at [302, 256] on button "Load More Photos" at bounding box center [307, 257] width 72 height 18
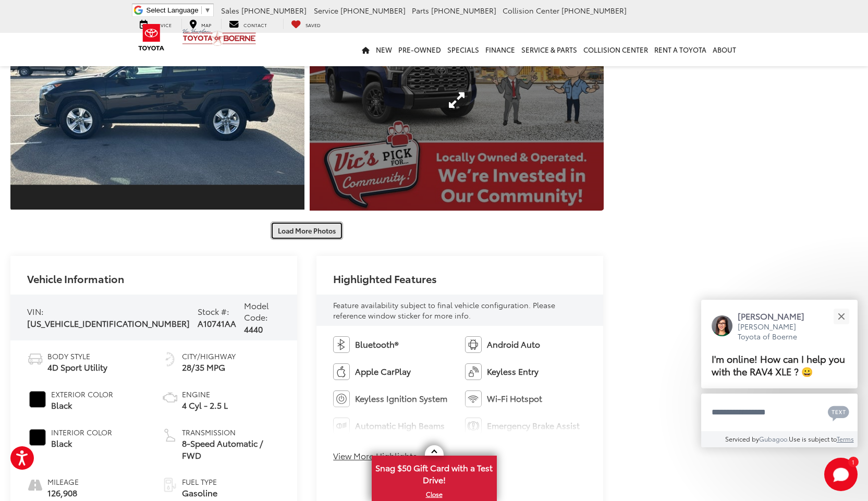
scroll to position [748, 0]
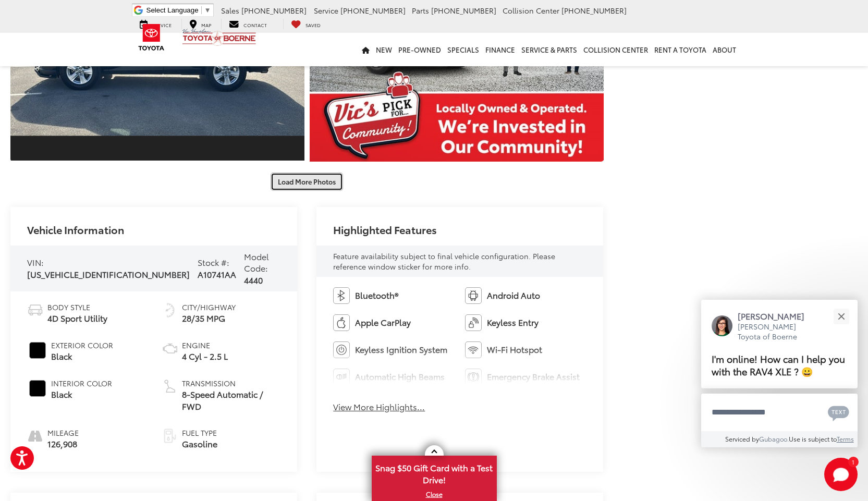
click at [299, 181] on button "Load More Photos" at bounding box center [307, 182] width 72 height 18
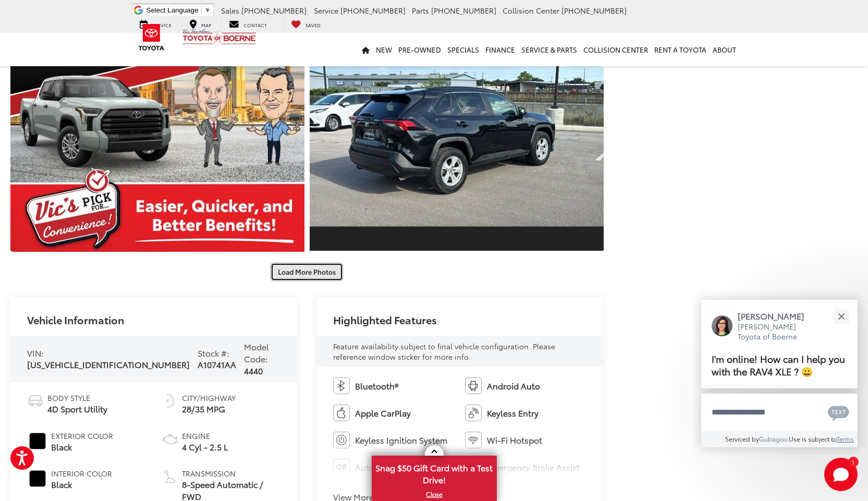
scroll to position [1113, 0]
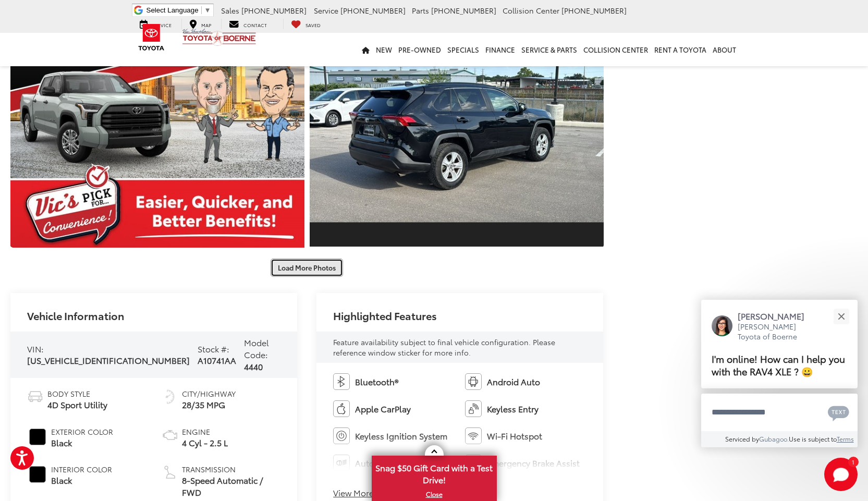
click at [304, 271] on button "Load More Photos" at bounding box center [307, 268] width 72 height 18
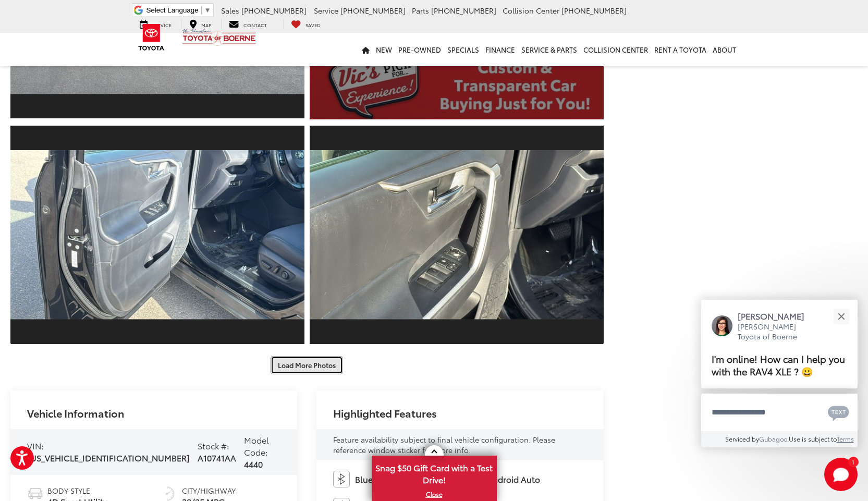
scroll to position [1530, 0]
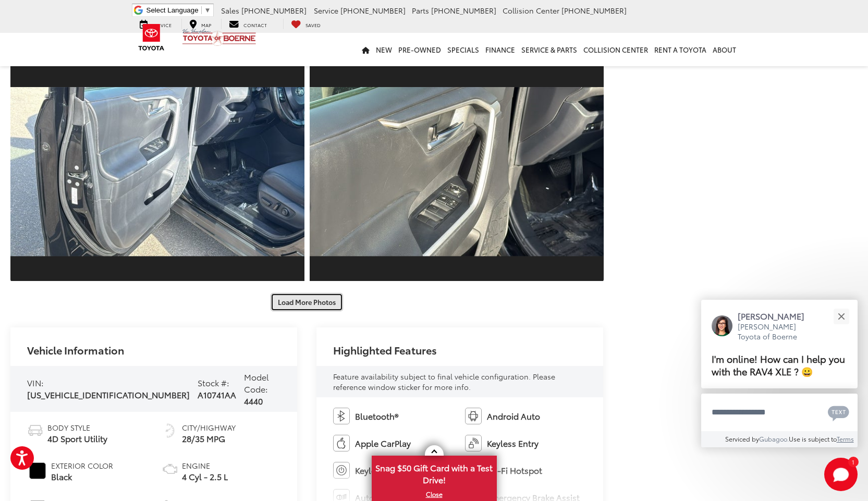
click at [313, 302] on button "Load More Photos" at bounding box center [307, 302] width 72 height 18
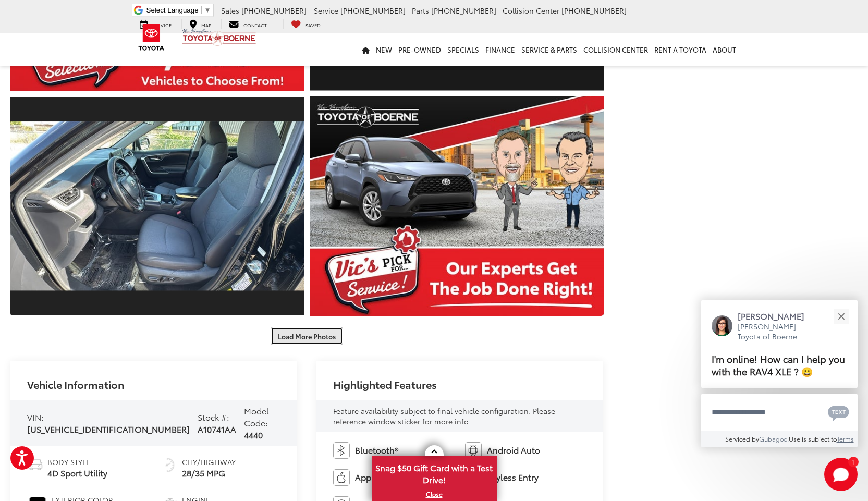
scroll to position [1999, 0]
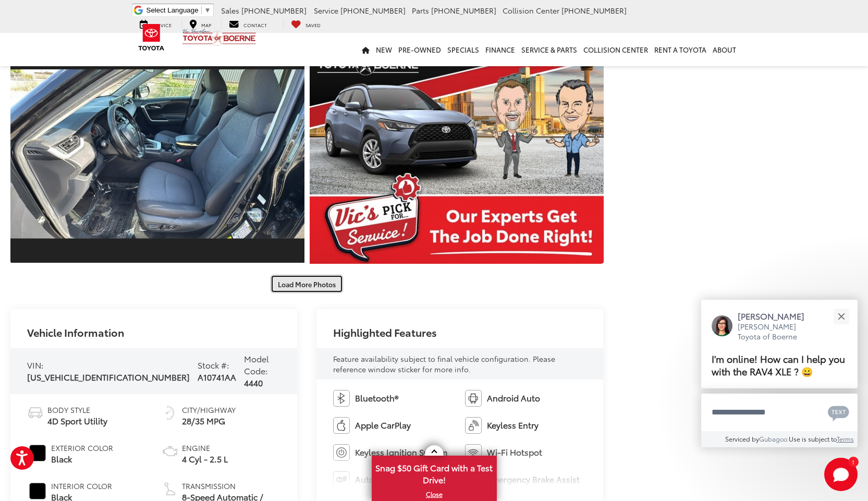
click at [319, 283] on button "Load More Photos" at bounding box center [307, 284] width 72 height 18
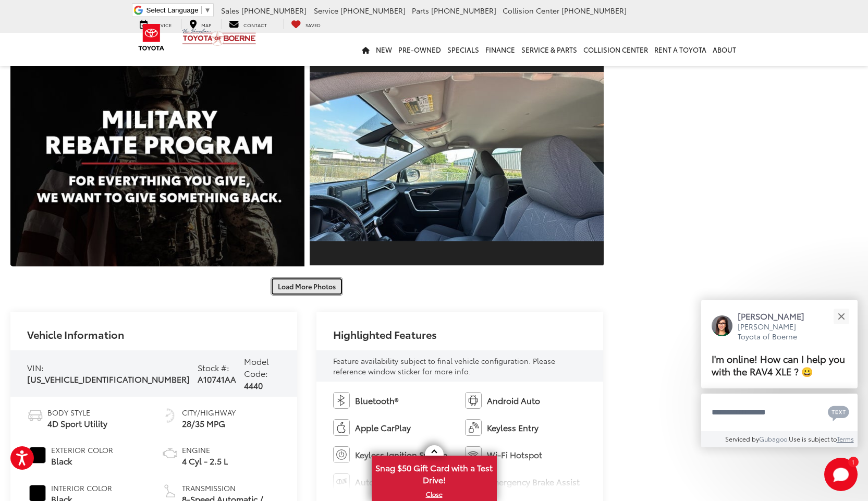
scroll to position [2468, 0]
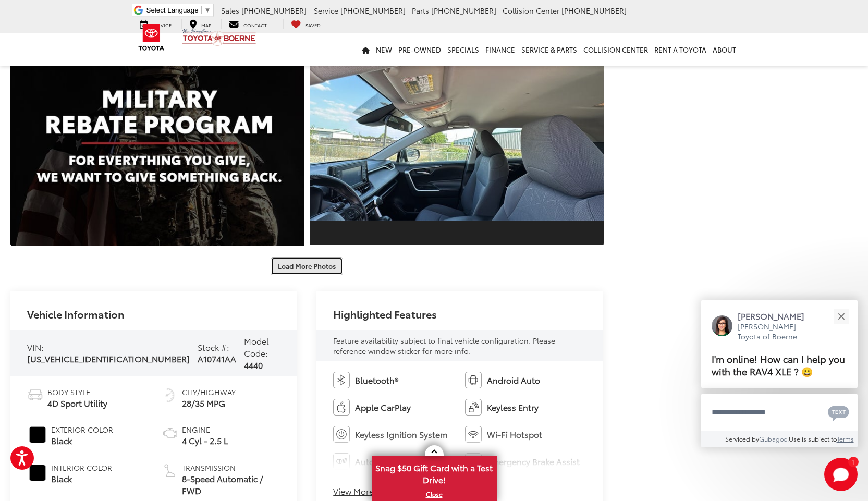
click at [324, 270] on button "Load More Photos" at bounding box center [307, 266] width 72 height 18
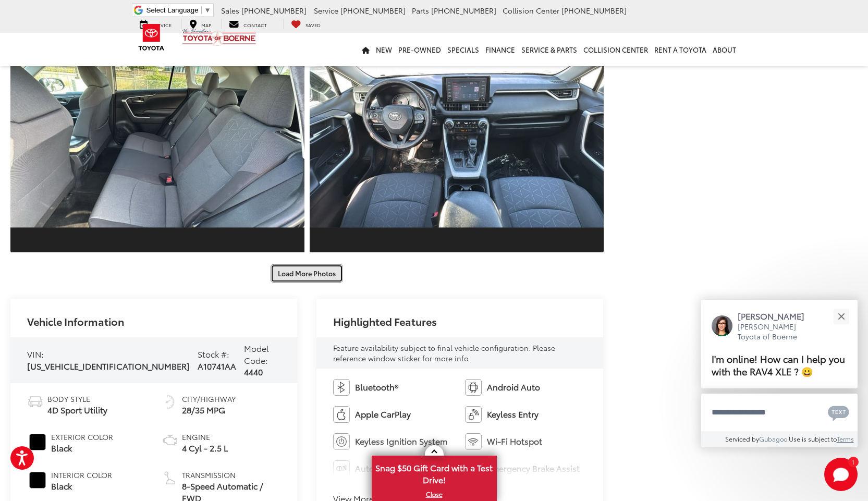
scroll to position [2937, 0]
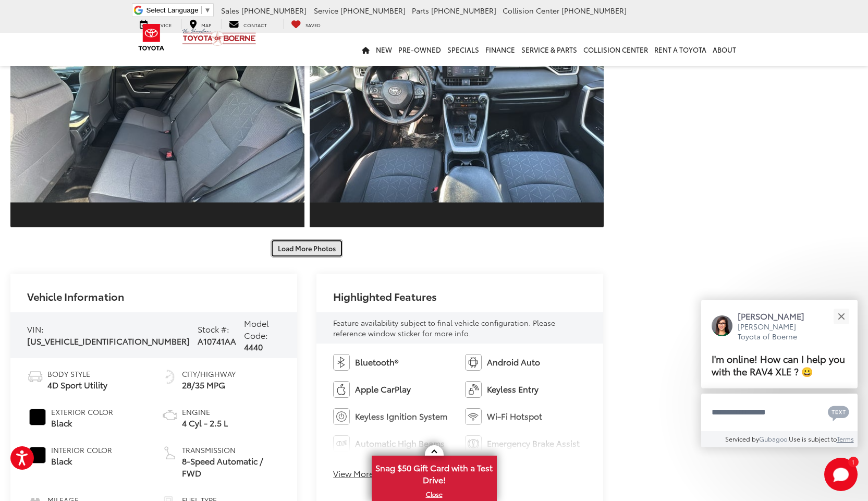
click at [320, 252] on button "Load More Photos" at bounding box center [307, 248] width 72 height 18
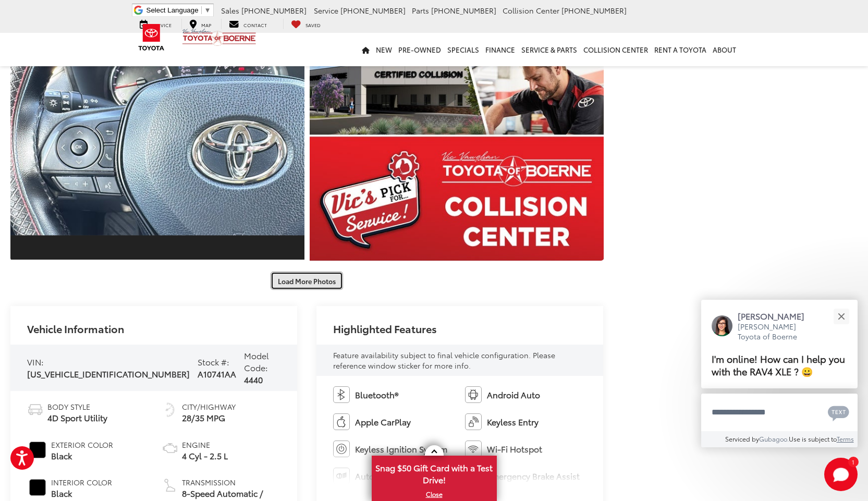
scroll to position [3354, 0]
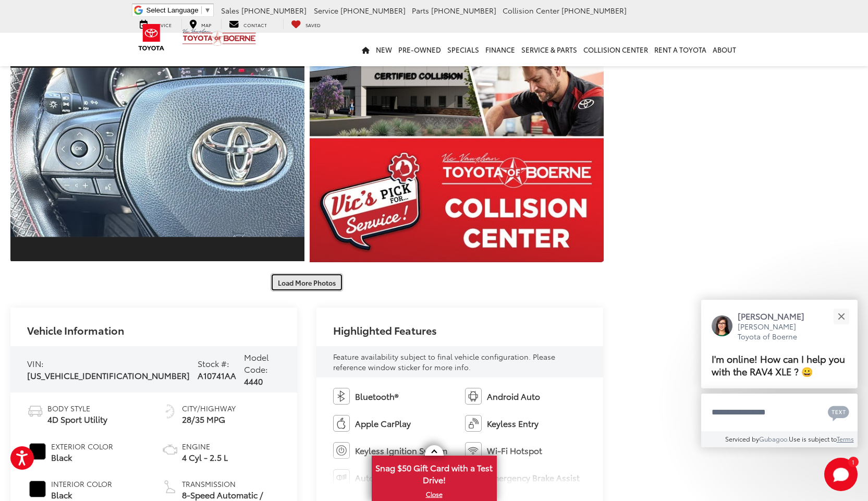
click at [300, 281] on button "Load More Photos" at bounding box center [307, 282] width 72 height 18
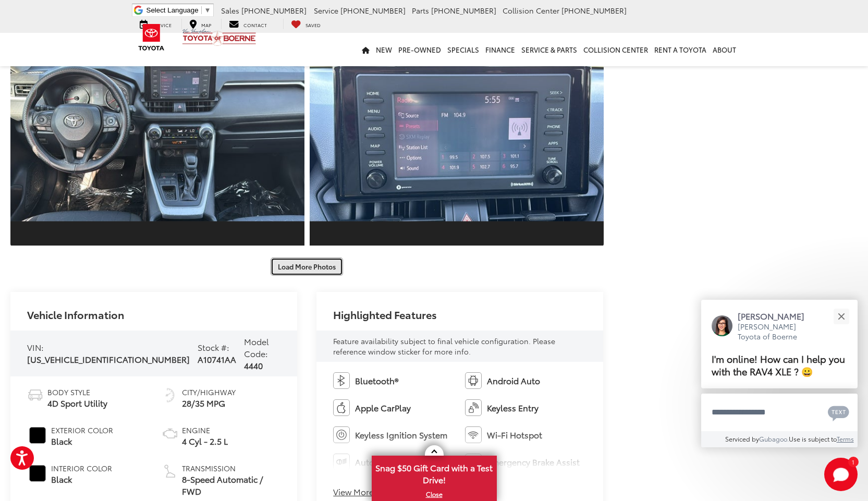
scroll to position [3823, 0]
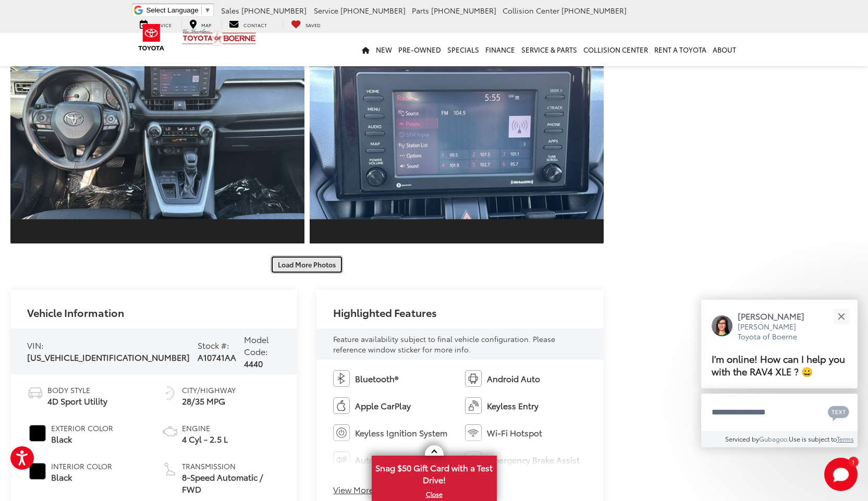
click at [298, 264] on button "Load More Photos" at bounding box center [307, 264] width 72 height 18
